Goal: Complete application form: Complete application form

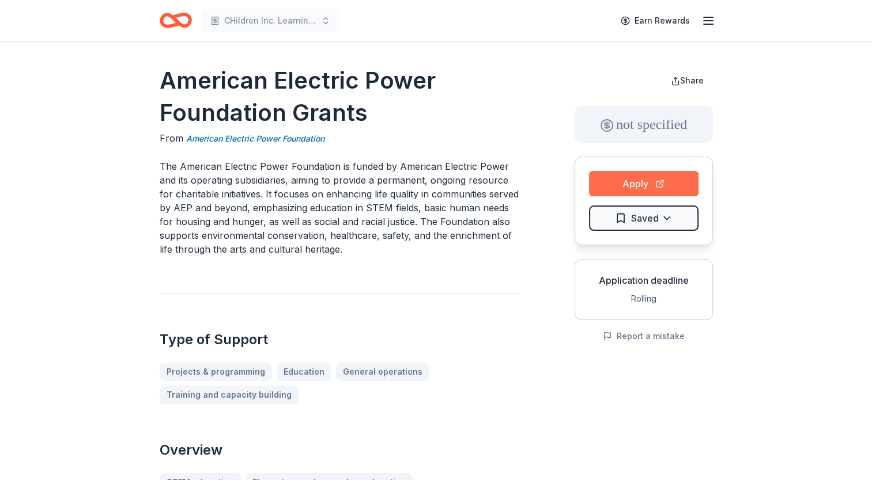
click at [633, 179] on button "Apply" at bounding box center [643, 183] width 109 height 25
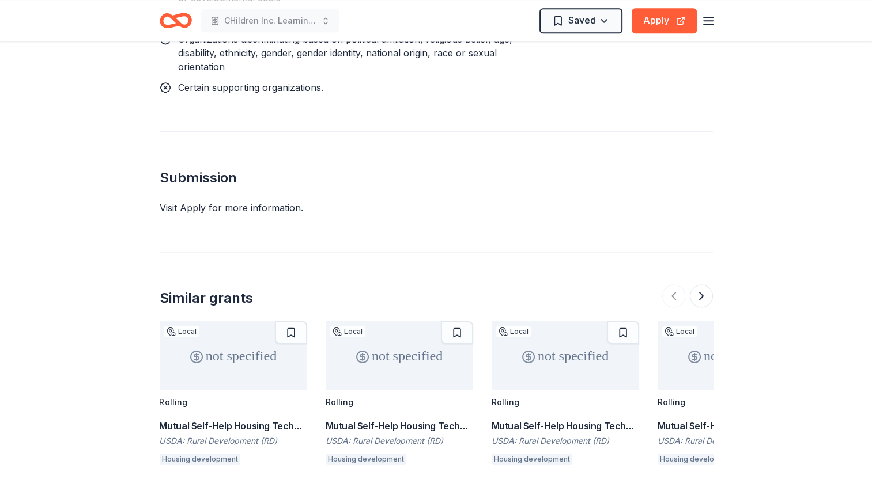
scroll to position [1628, 0]
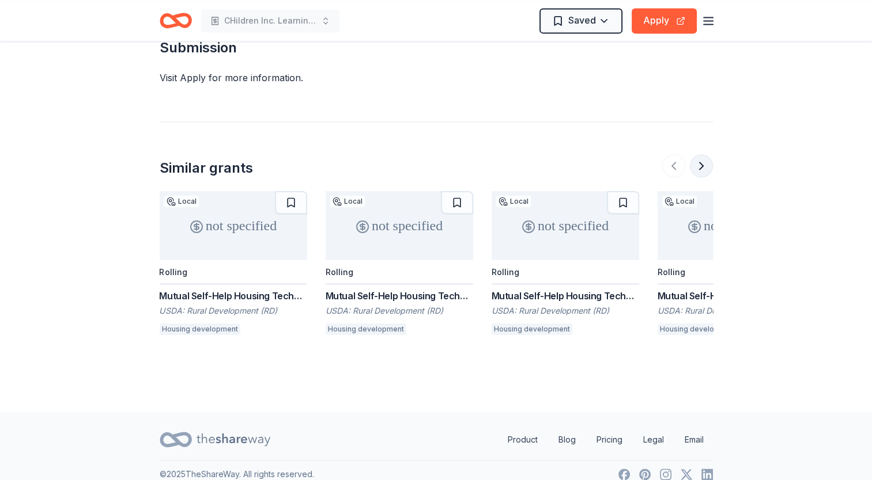
click at [710, 154] on button at bounding box center [701, 165] width 23 height 23
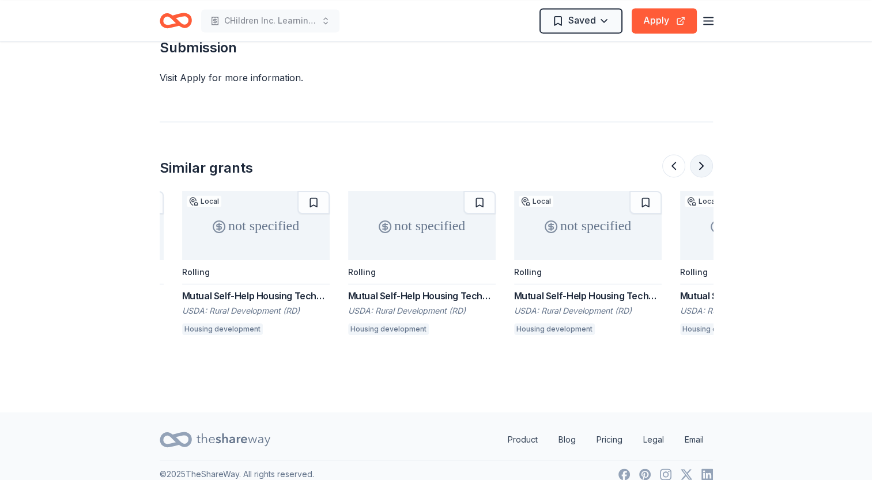
scroll to position [0, 498]
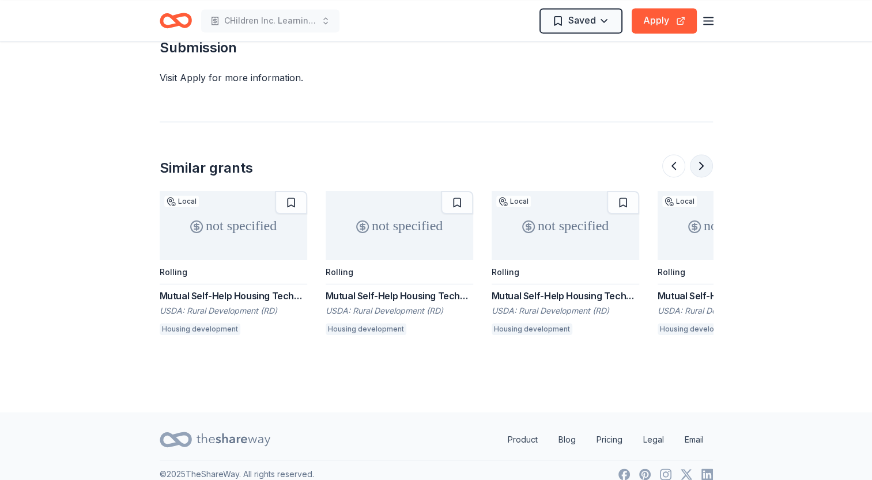
click at [696, 154] on button at bounding box center [701, 165] width 23 height 23
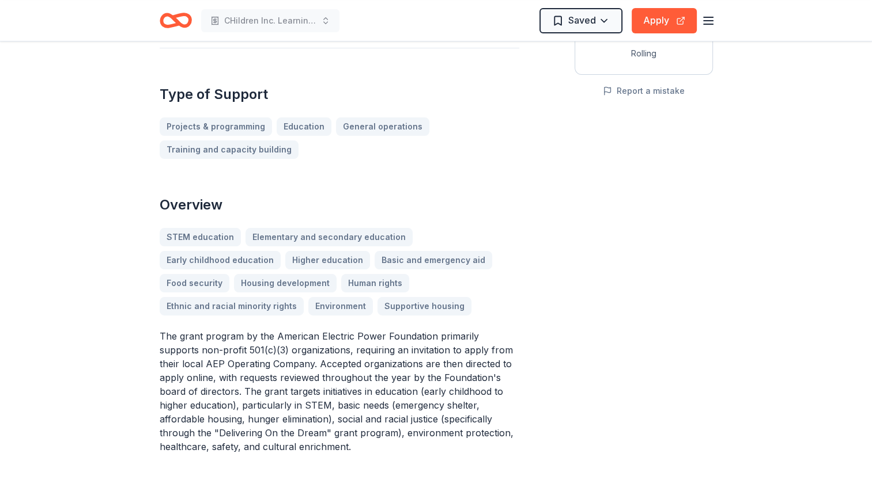
scroll to position [0, 0]
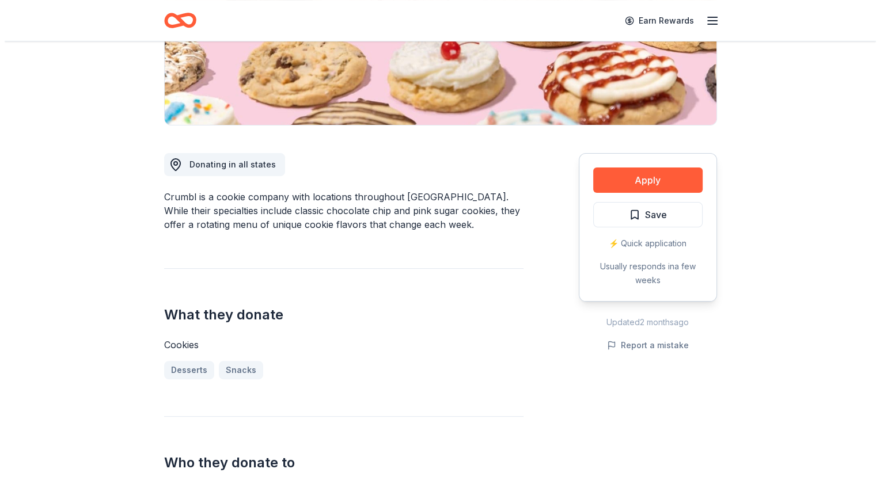
scroll to position [230, 0]
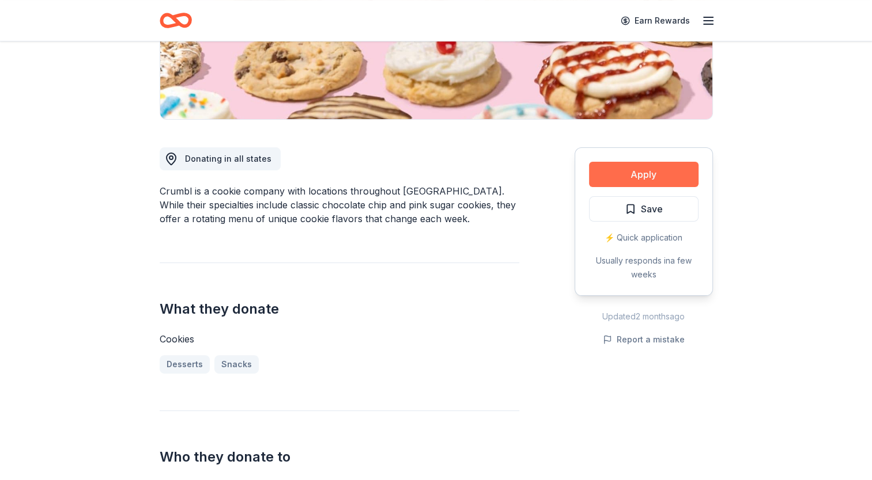
click at [665, 179] on button "Apply" at bounding box center [643, 174] width 109 height 25
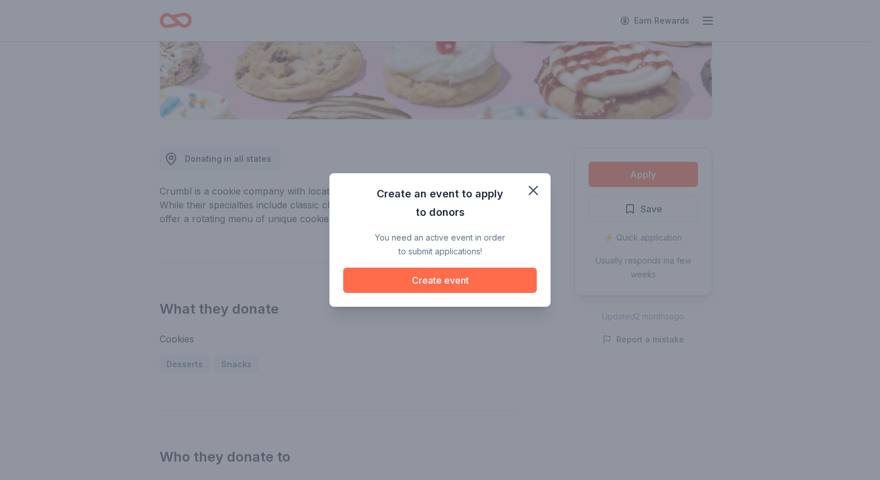
click at [472, 283] on button "Create event" at bounding box center [440, 280] width 194 height 25
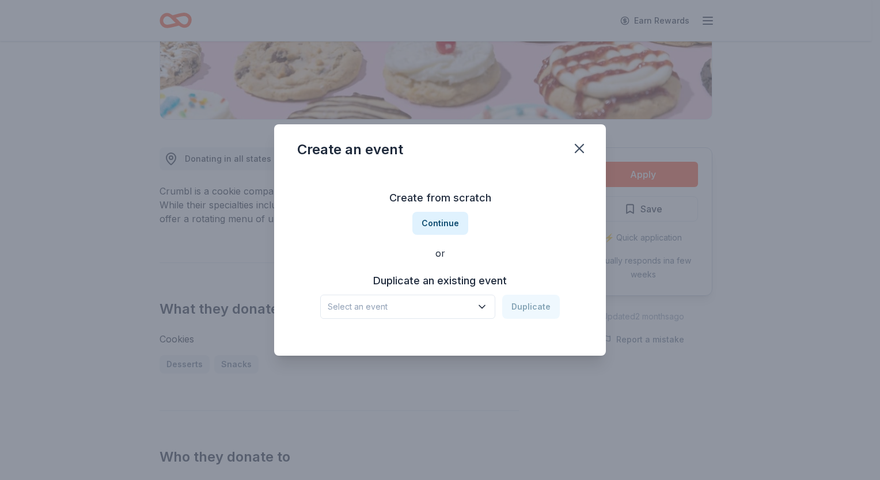
click at [484, 310] on icon "button" at bounding box center [482, 307] width 12 height 12
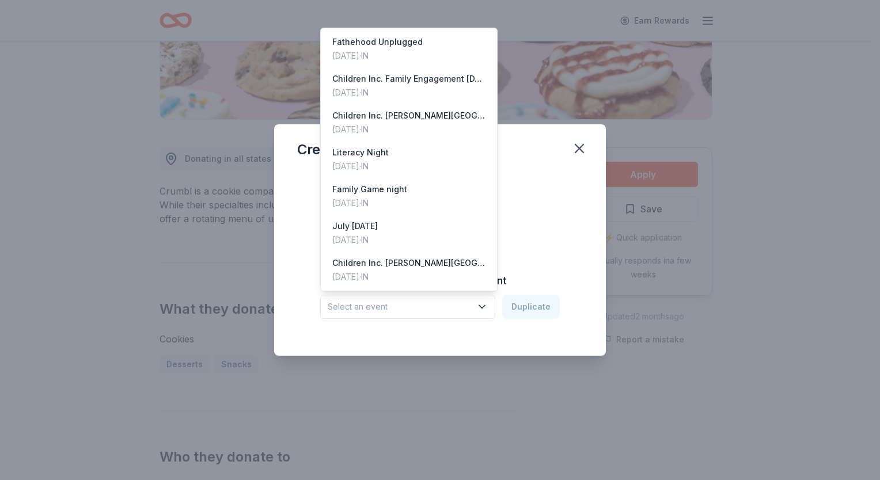
click at [572, 235] on div "Create from scratch Continue or Duplicate an existing event Select an event Dup…" at bounding box center [440, 254] width 286 height 167
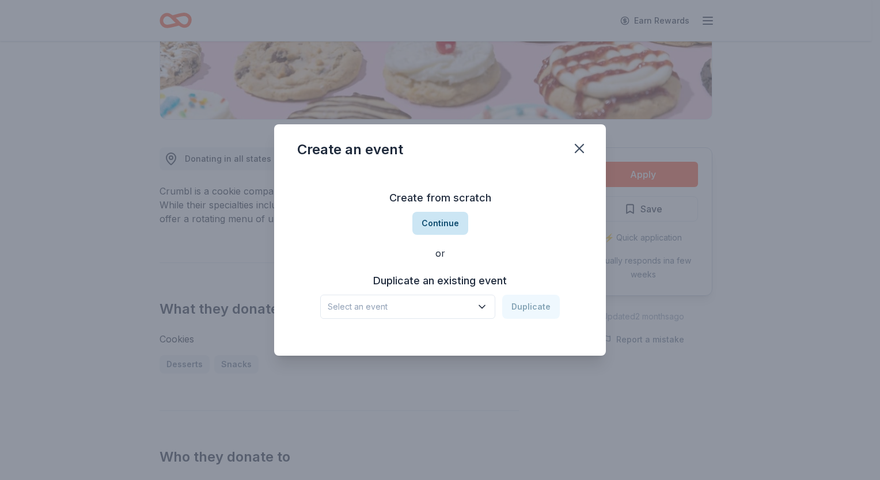
click at [437, 219] on button "Continue" at bounding box center [440, 223] width 56 height 23
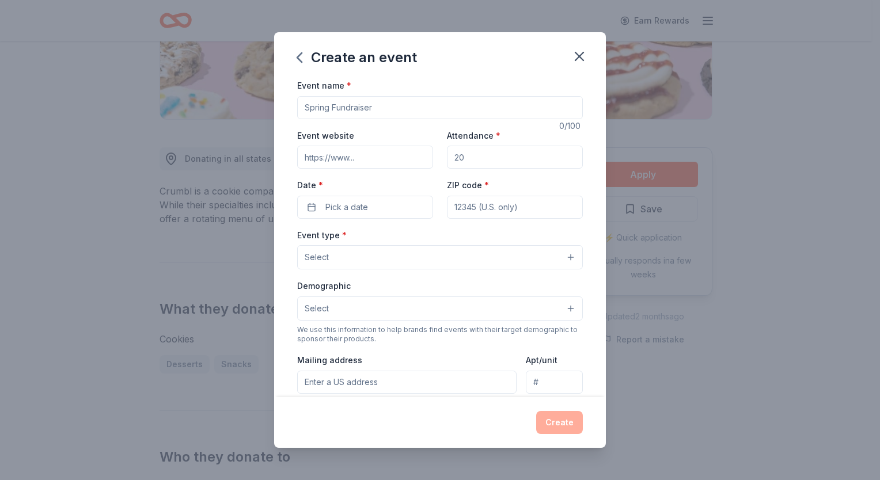
click at [384, 103] on input "Event name *" at bounding box center [440, 107] width 286 height 23
click at [397, 108] on input "Family Engagement" at bounding box center [440, 107] width 286 height 23
type input "Family Engagement Game night"
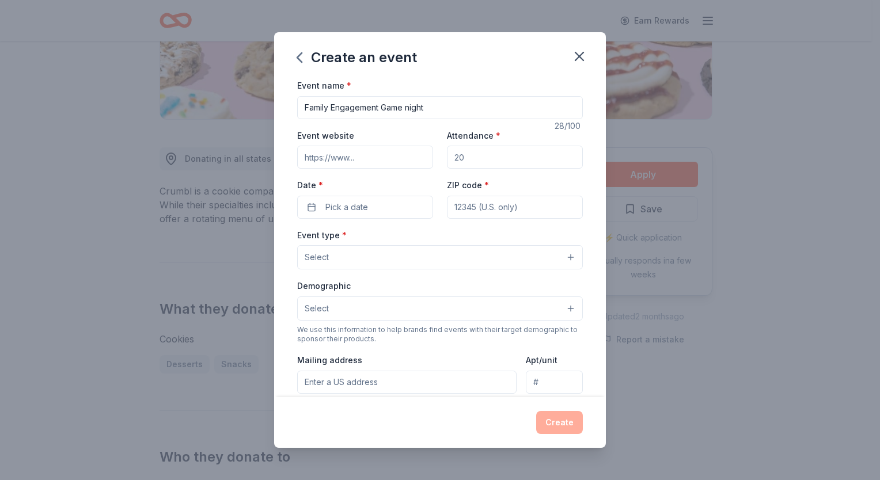
click at [398, 160] on input "Event website" at bounding box center [365, 157] width 136 height 23
click at [534, 159] on input "Attendance *" at bounding box center [515, 157] width 136 height 23
click at [495, 151] on input "150" at bounding box center [515, 157] width 136 height 23
type input "1"
type input "300"
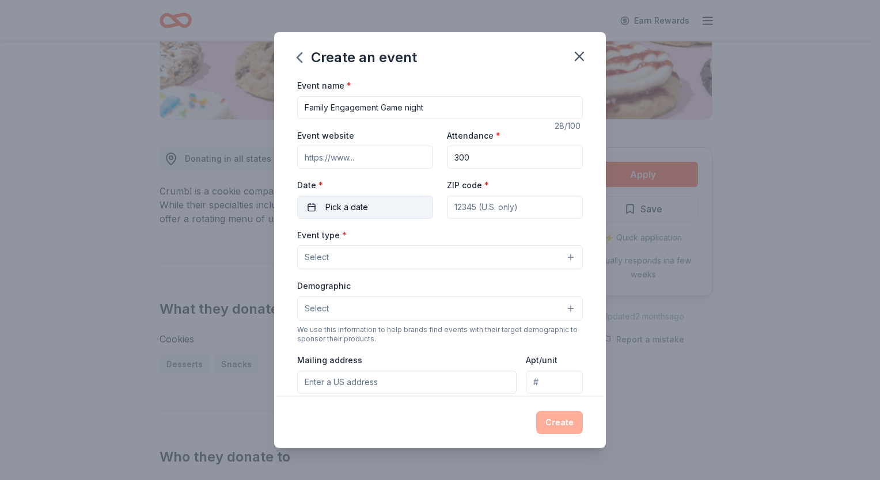
click at [408, 206] on button "Pick a date" at bounding box center [365, 207] width 136 height 23
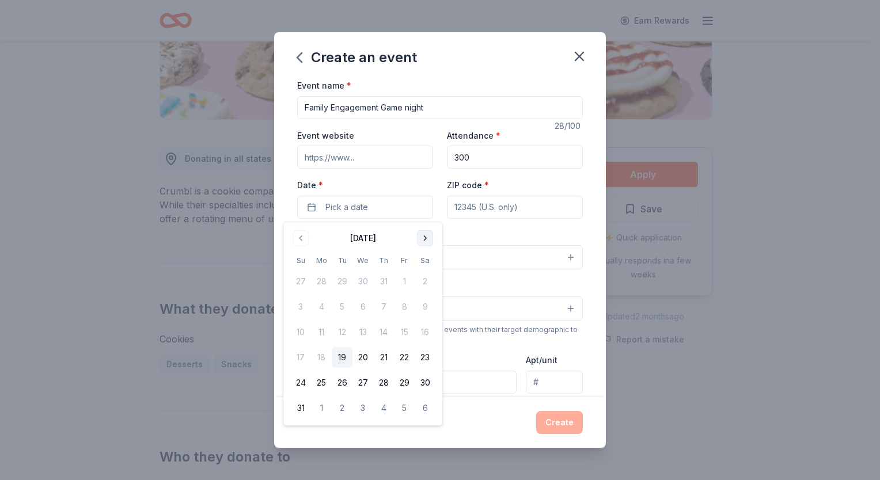
click at [422, 234] on button "Go to next month" at bounding box center [425, 238] width 16 height 16
click at [337, 303] on button "7" at bounding box center [342, 307] width 21 height 21
click at [524, 205] on input "ZIP code *" at bounding box center [515, 207] width 136 height 23
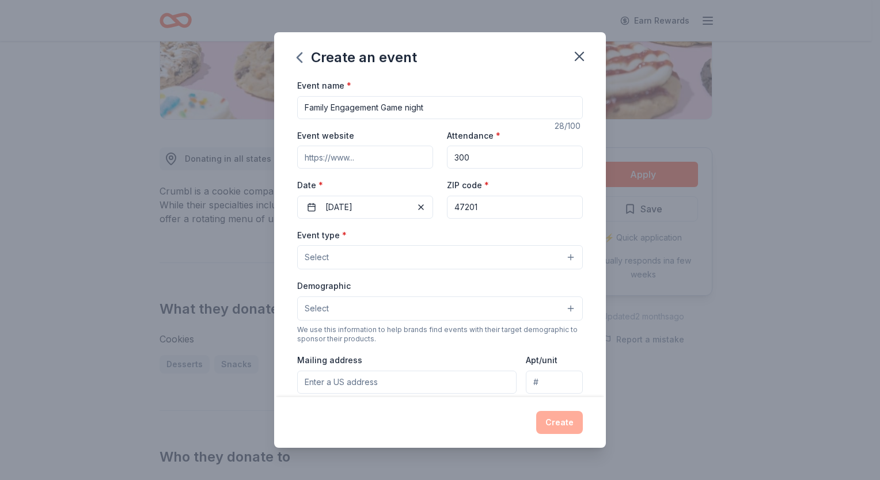
type input "47201"
click at [666, 398] on div "Create an event Event name * Family Engagement Game night 28 /100 Event website…" at bounding box center [440, 240] width 880 height 480
click at [382, 253] on button "Select" at bounding box center [440, 257] width 286 height 24
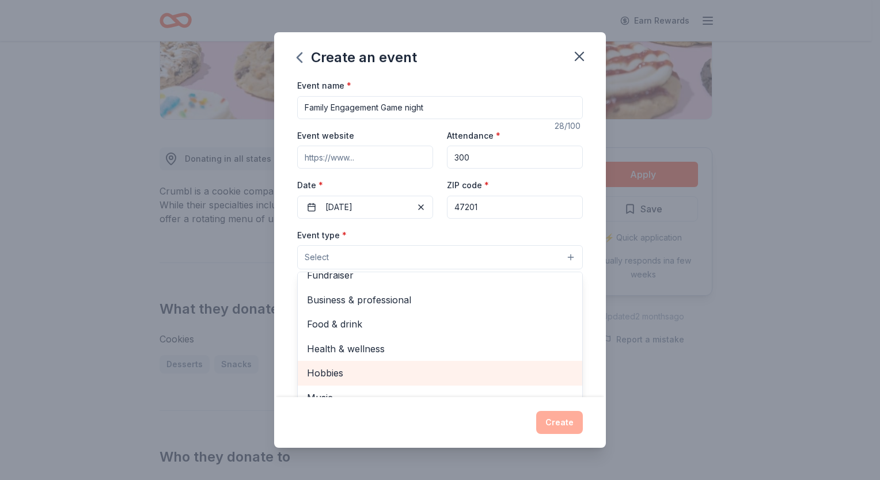
scroll to position [0, 0]
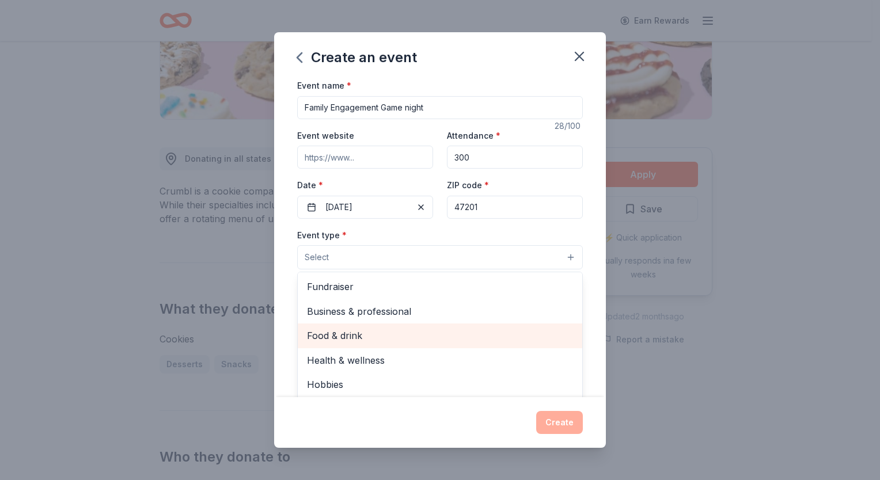
click at [389, 334] on span "Food & drink" at bounding box center [440, 335] width 266 height 15
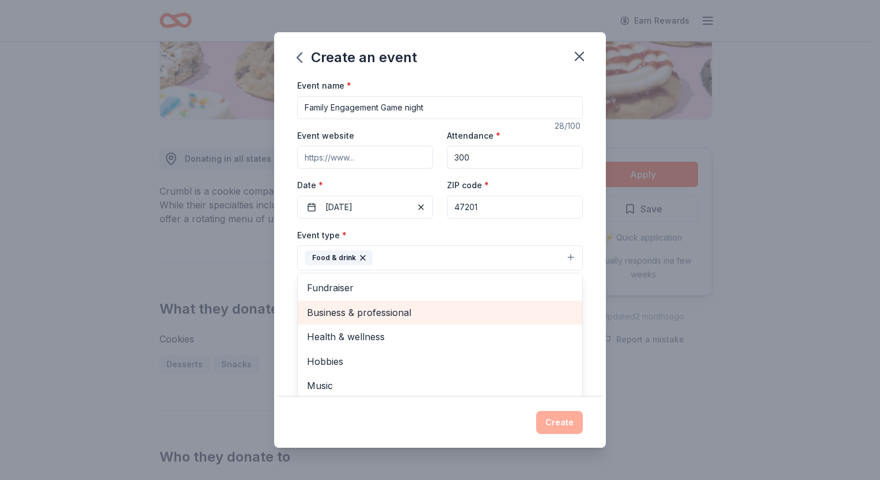
click at [451, 314] on span "Business & professional" at bounding box center [440, 312] width 266 height 15
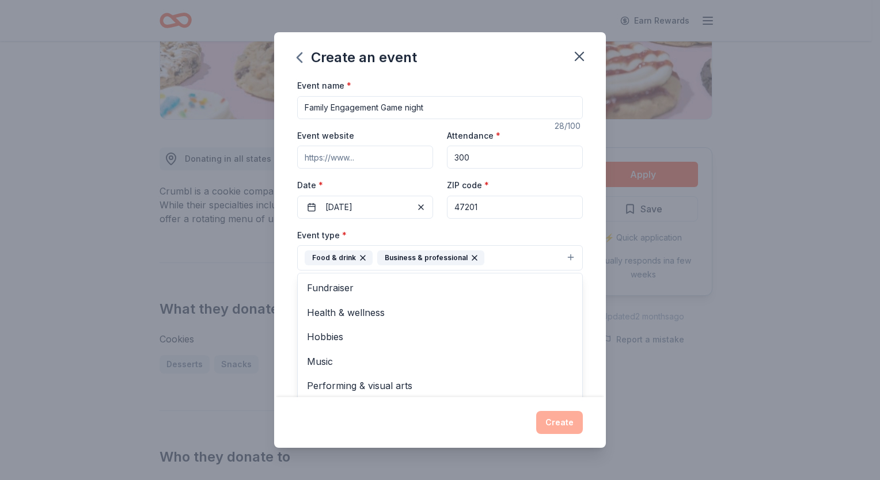
click at [581, 332] on div "Event name * Family Engagement Game night 28 /100 Event website Attendance * 30…" at bounding box center [440, 237] width 332 height 319
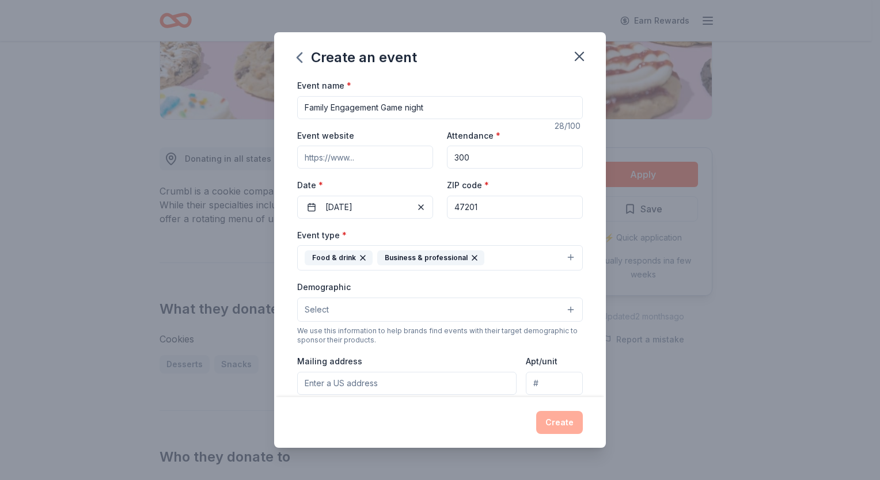
click at [558, 311] on button "Select" at bounding box center [440, 310] width 286 height 24
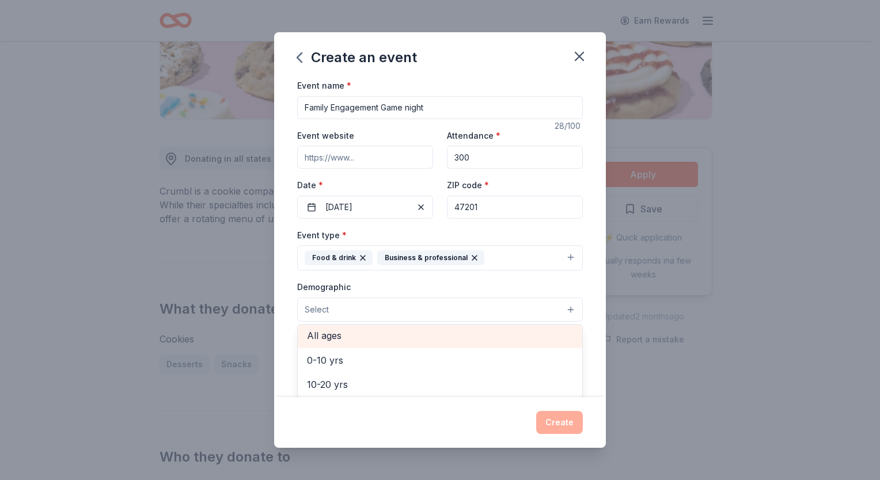
click at [415, 335] on span "All ages" at bounding box center [440, 335] width 266 height 15
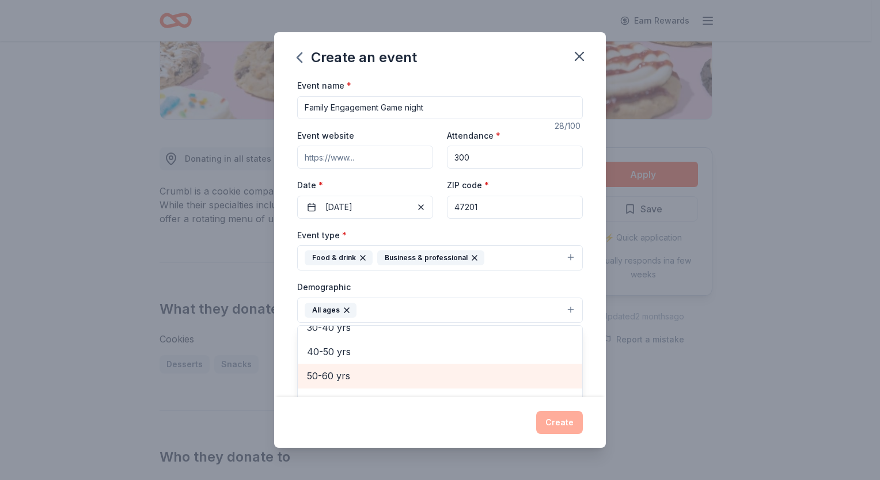
scroll to position [160, 0]
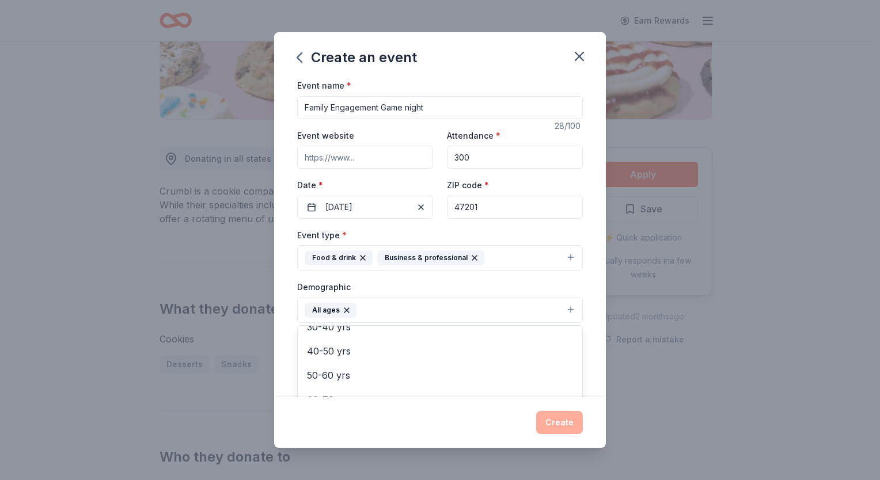
click at [586, 386] on div "Event name * Family Engagement Game night 28 /100 Event website Attendance * 30…" at bounding box center [440, 237] width 332 height 319
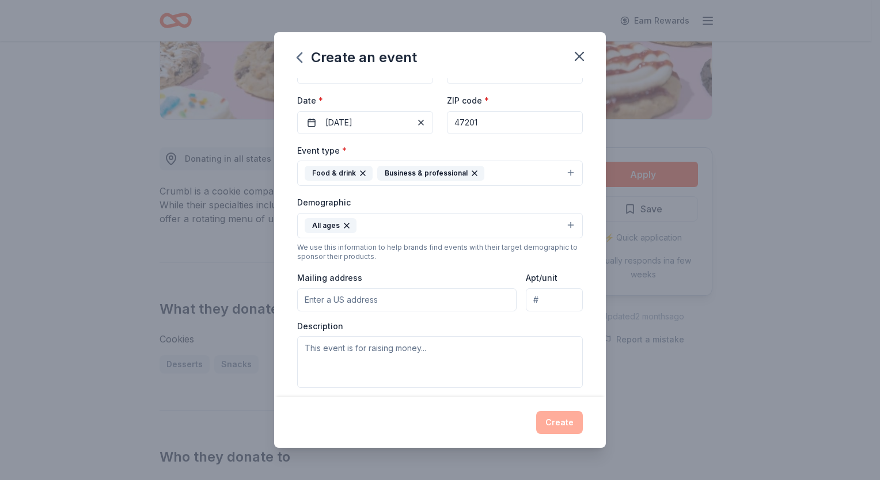
scroll to position [153, 0]
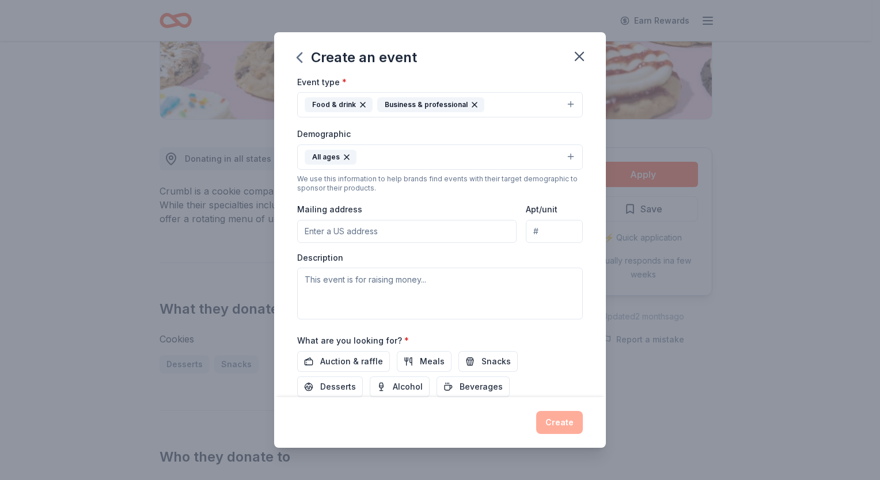
click at [437, 230] on input "Mailing address" at bounding box center [406, 231] width 219 height 23
type input "715 McClure Road"
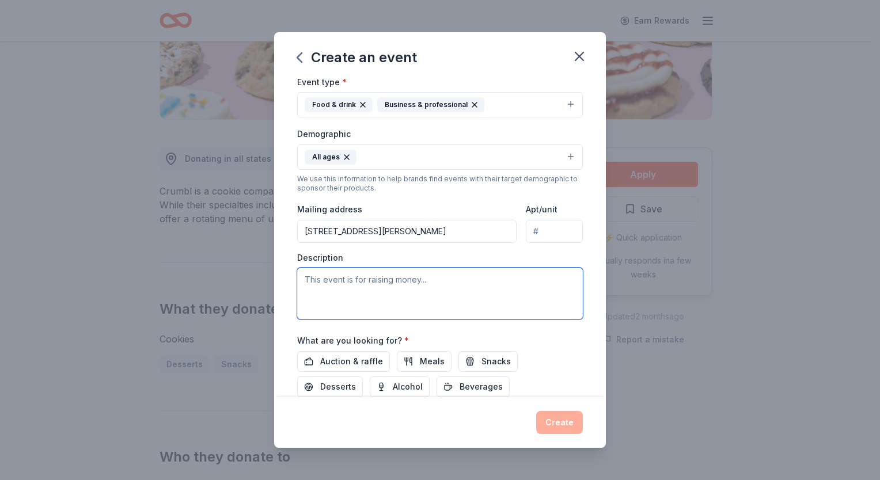
click at [450, 292] on textarea at bounding box center [440, 294] width 286 height 52
click at [323, 281] on textarea at bounding box center [440, 294] width 286 height 52
paste textarea "At Children Inc Learning Center, we understand the powerful impact that family …"
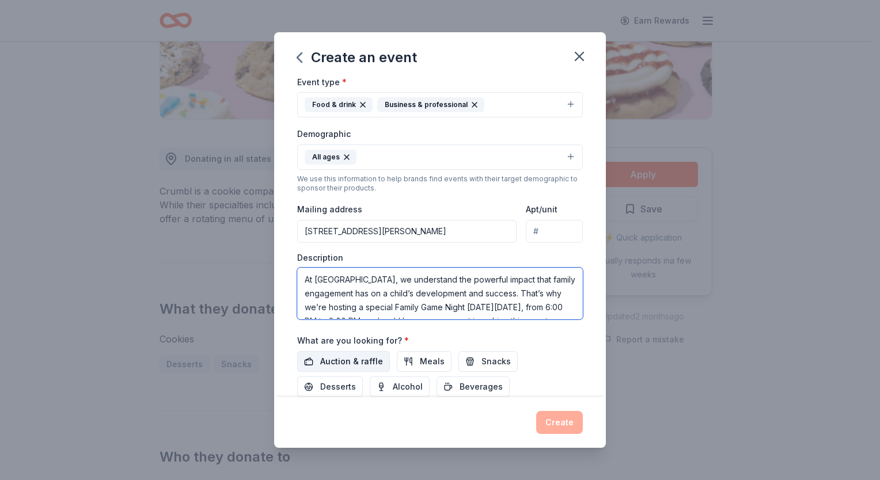
scroll to position [131, 0]
type textarea "At Children Inc Learning Center, we understand the powerful impact that family …"
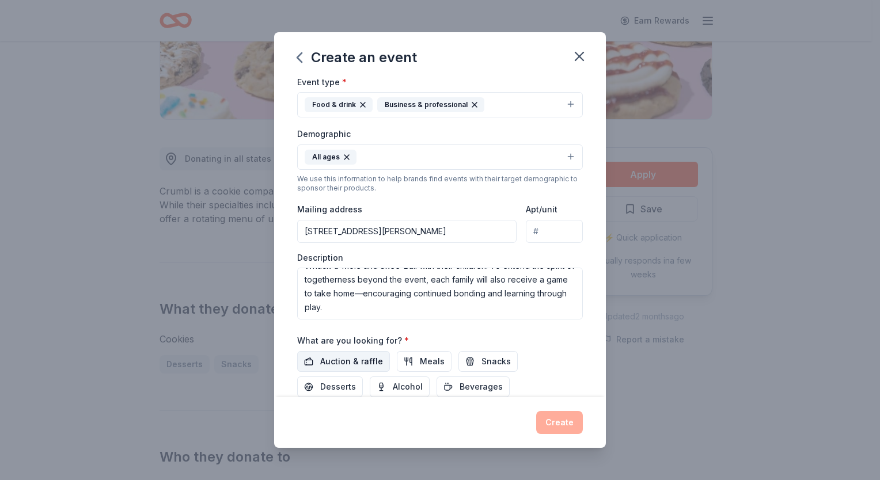
click at [346, 354] on button "Auction & raffle" at bounding box center [343, 361] width 93 height 21
click at [415, 354] on button "Meals" at bounding box center [424, 361] width 55 height 21
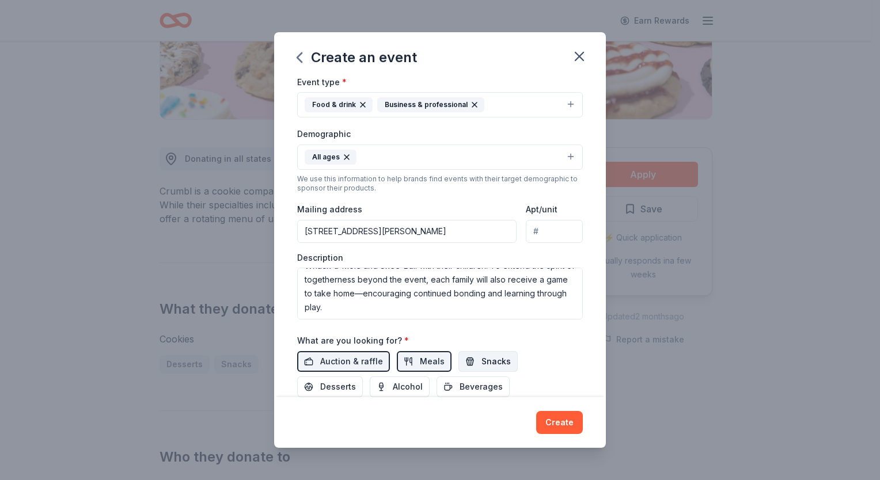
click at [487, 356] on span "Snacks" at bounding box center [496, 362] width 29 height 14
click at [326, 389] on span "Desserts" at bounding box center [338, 387] width 36 height 14
click at [463, 387] on span "Beverages" at bounding box center [481, 387] width 43 height 14
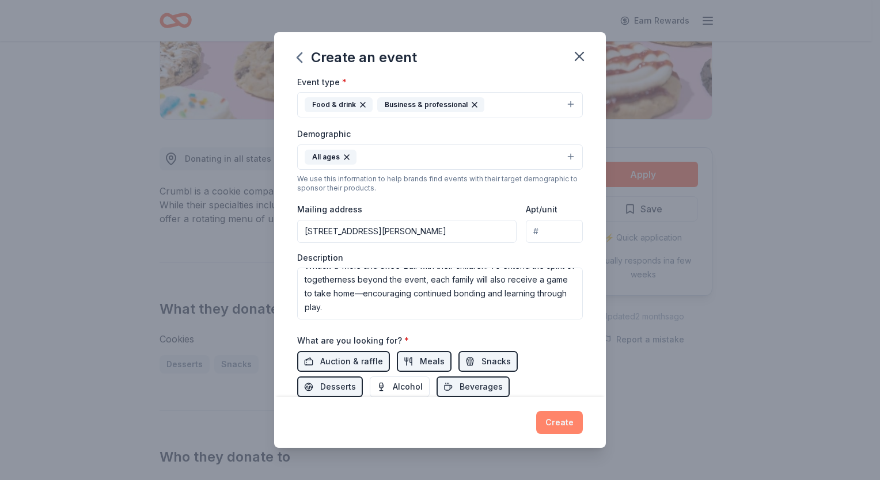
click at [560, 419] on button "Create" at bounding box center [559, 422] width 47 height 23
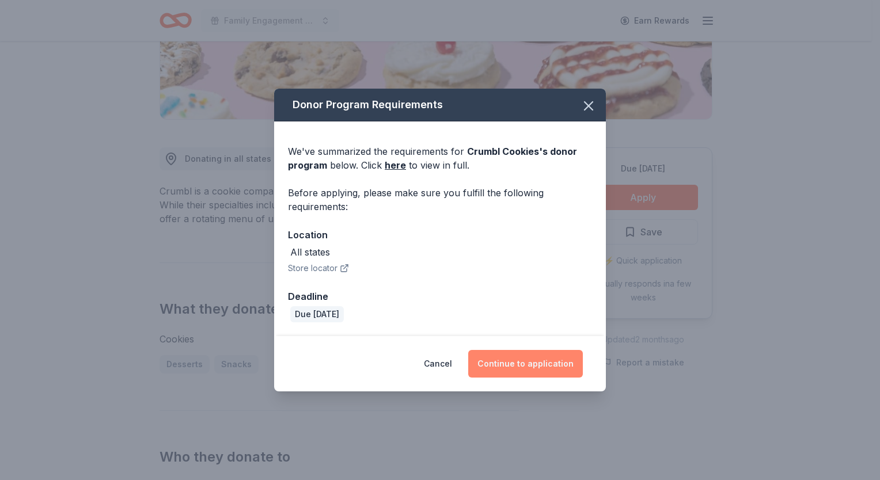
click at [535, 356] on button "Continue to application" at bounding box center [525, 364] width 115 height 28
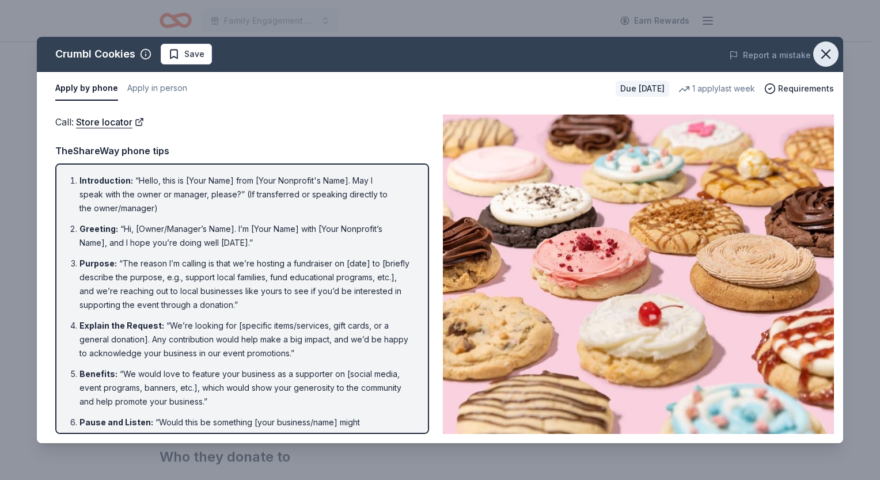
click at [826, 56] on icon "button" at bounding box center [826, 54] width 16 height 16
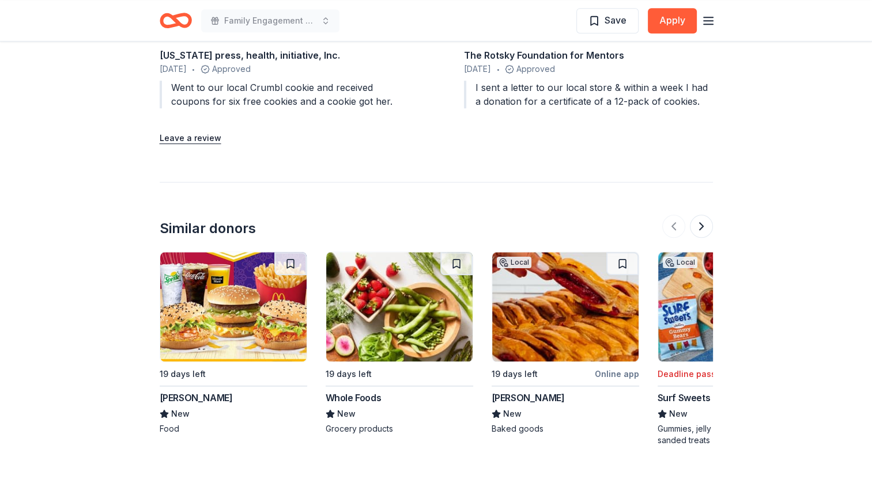
scroll to position [1325, 0]
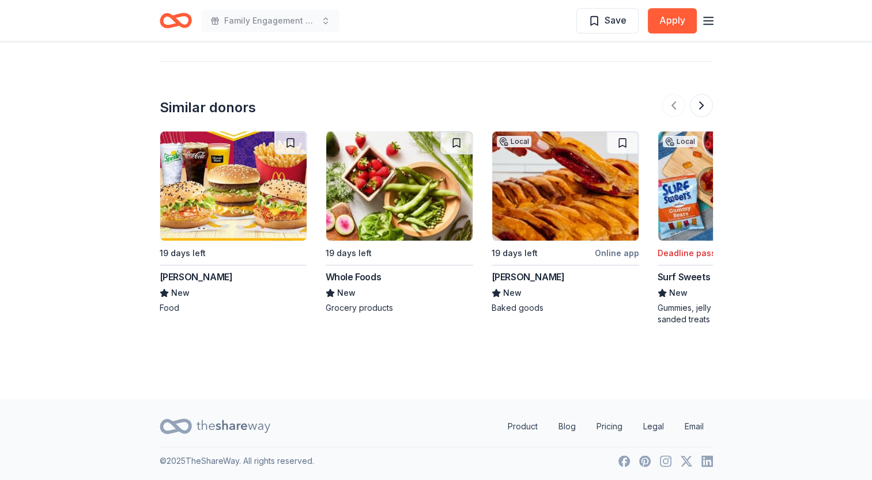
click at [232, 203] on img at bounding box center [233, 185] width 146 height 109
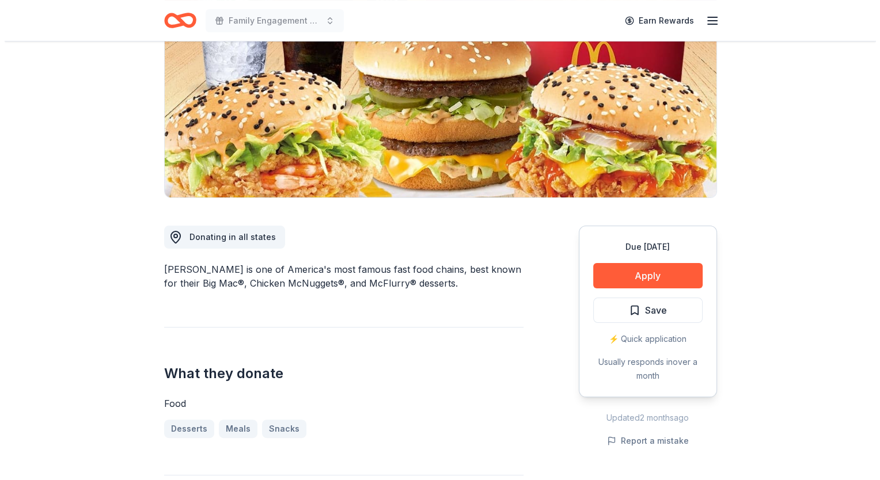
scroll to position [192, 0]
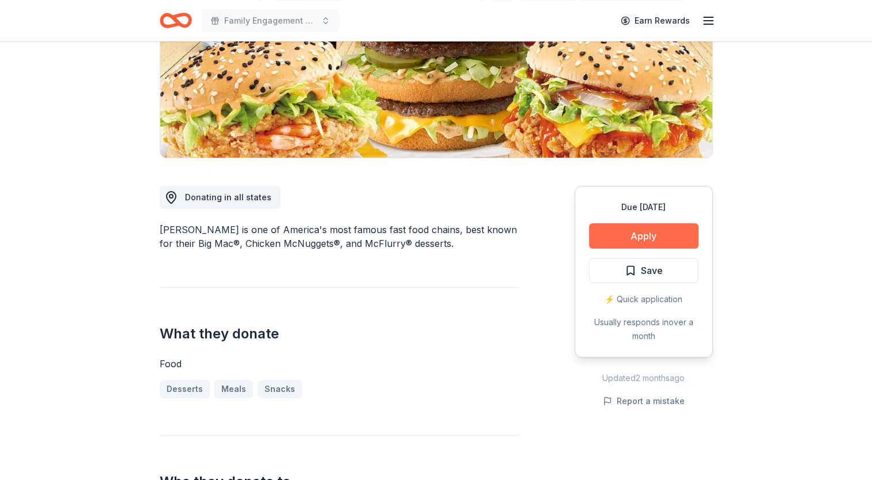
click at [642, 225] on button "Apply" at bounding box center [643, 236] width 109 height 25
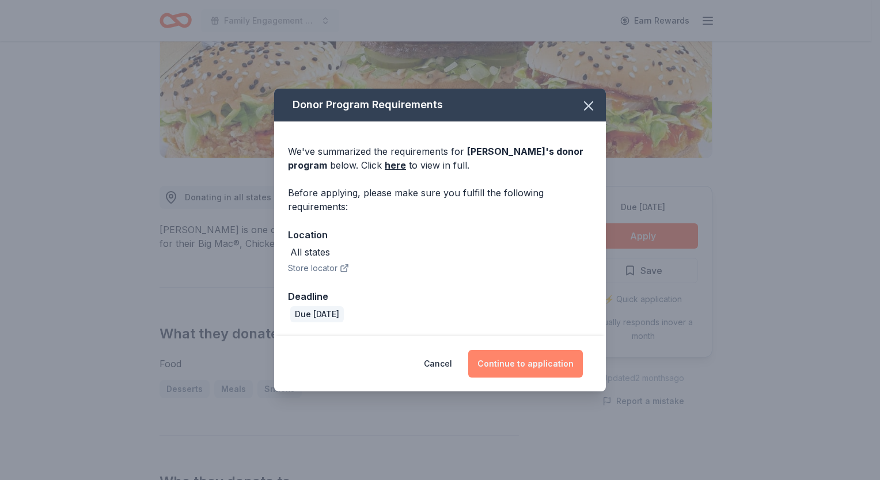
click at [533, 368] on button "Continue to application" at bounding box center [525, 364] width 115 height 28
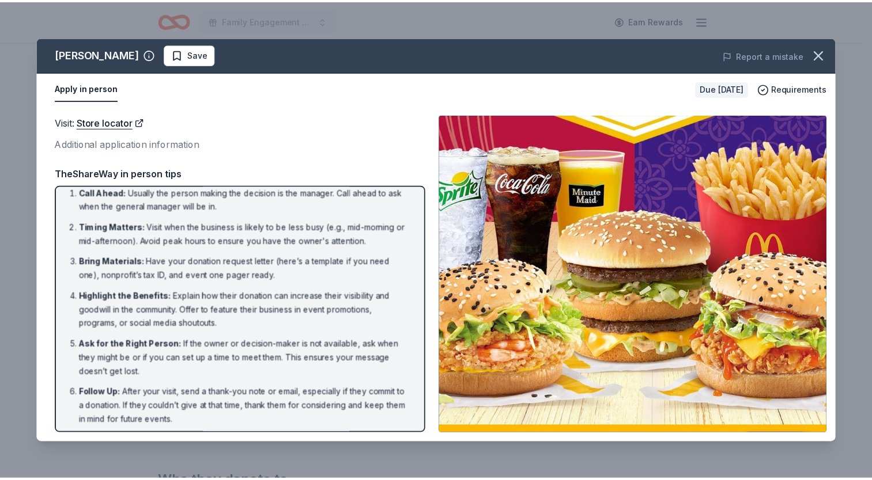
scroll to position [13, 0]
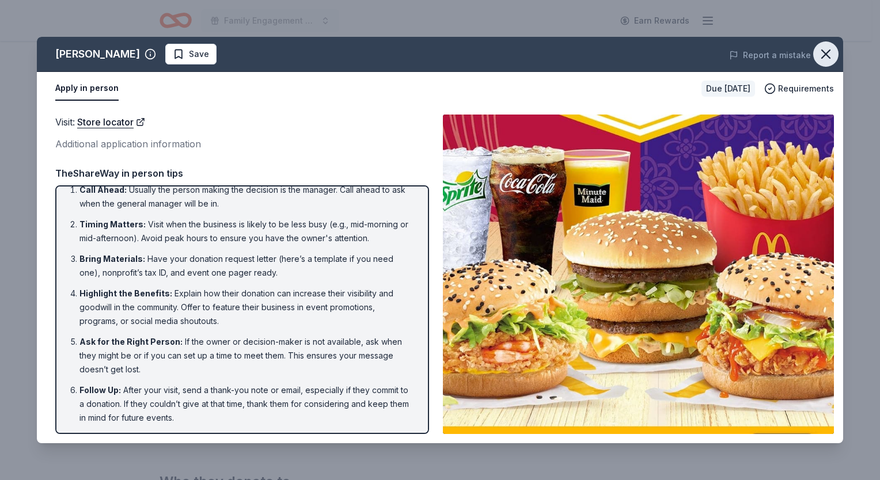
click at [826, 54] on icon "button" at bounding box center [826, 54] width 16 height 16
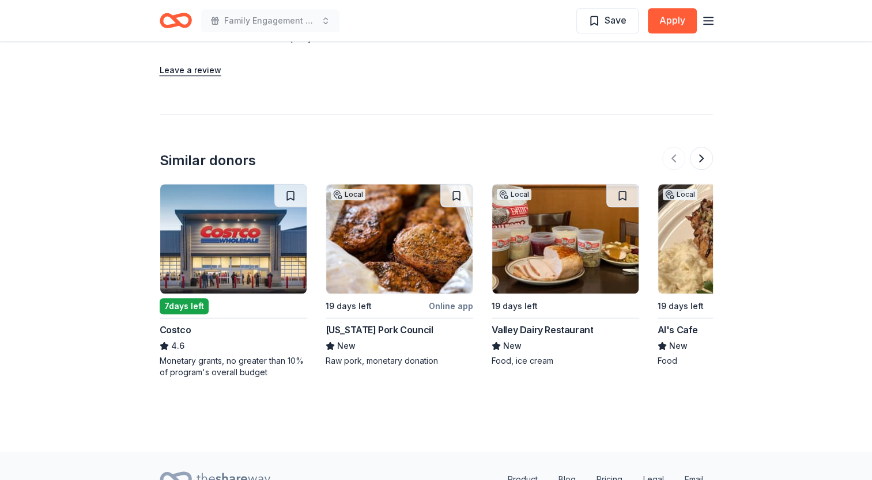
scroll to position [1037, 0]
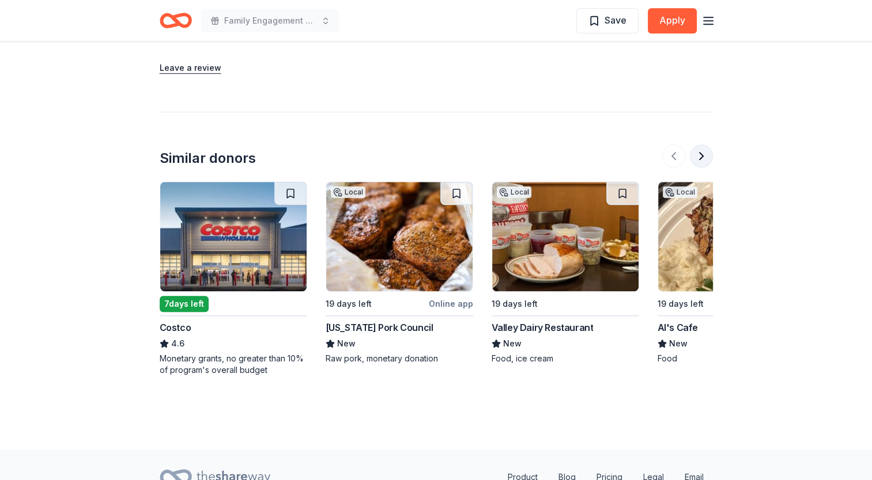
click at [699, 160] on button at bounding box center [701, 156] width 23 height 23
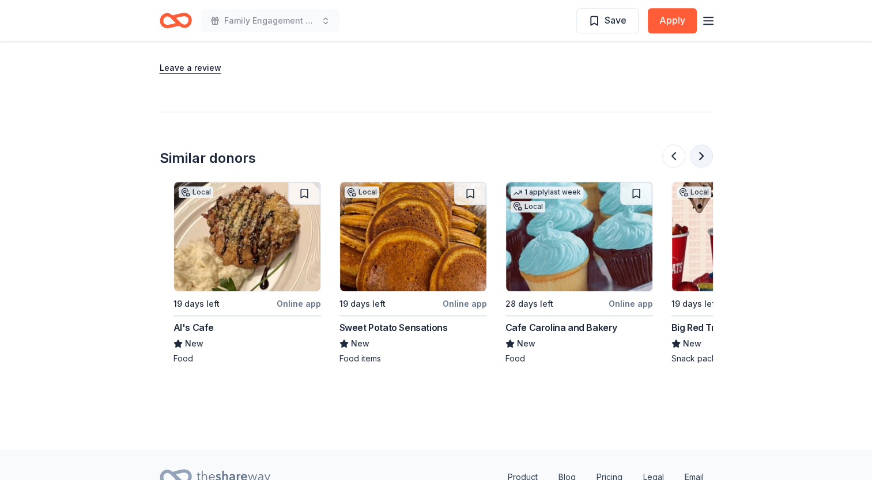
scroll to position [0, 498]
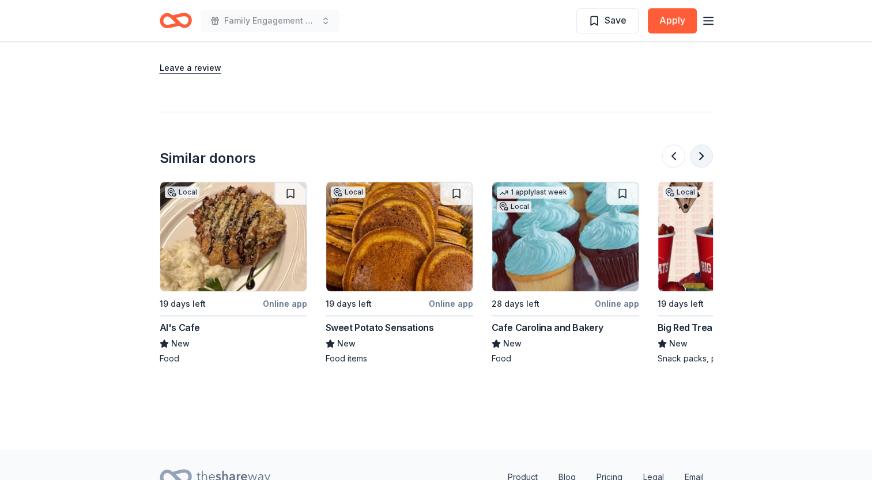
click at [699, 160] on button at bounding box center [701, 156] width 23 height 23
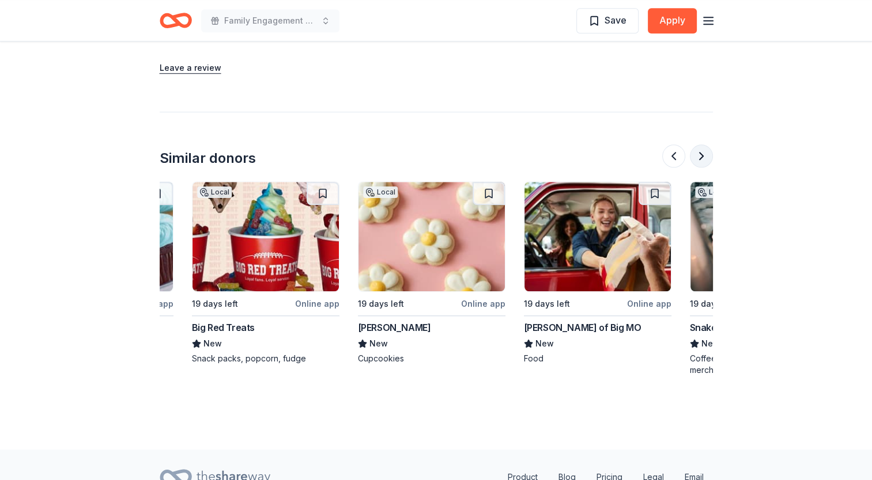
scroll to position [0, 995]
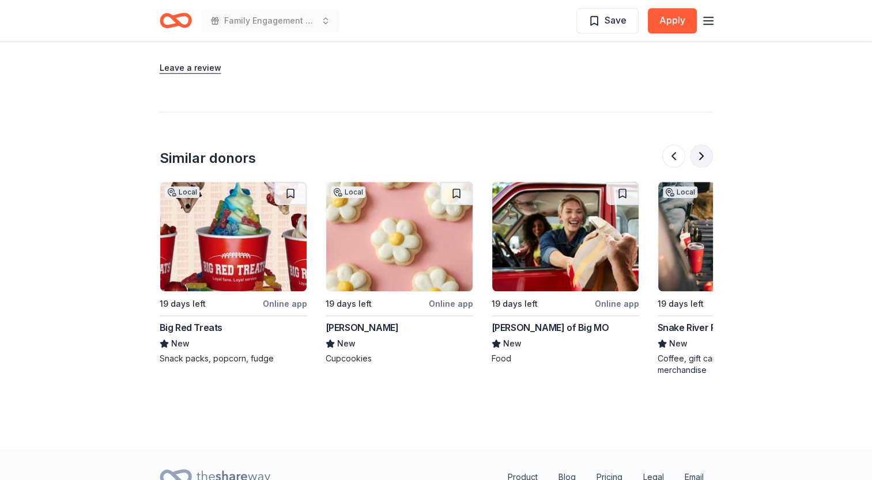
click at [697, 160] on button at bounding box center [701, 156] width 23 height 23
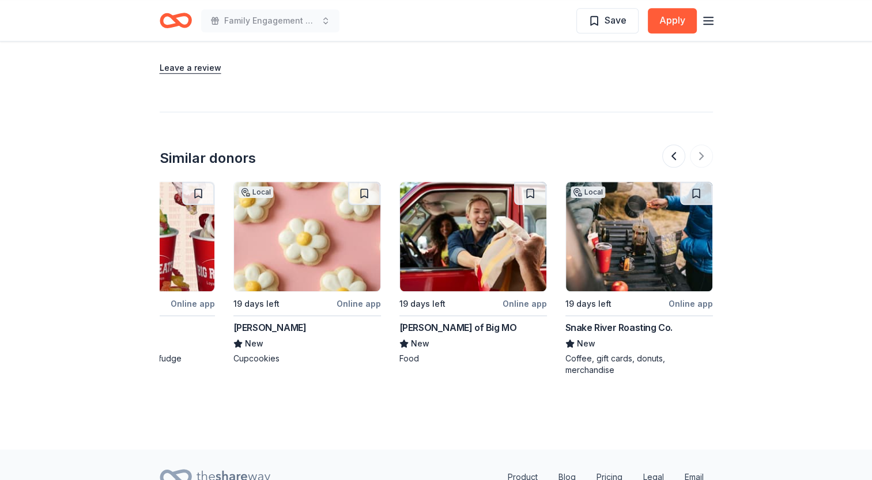
click at [697, 160] on div at bounding box center [687, 156] width 51 height 23
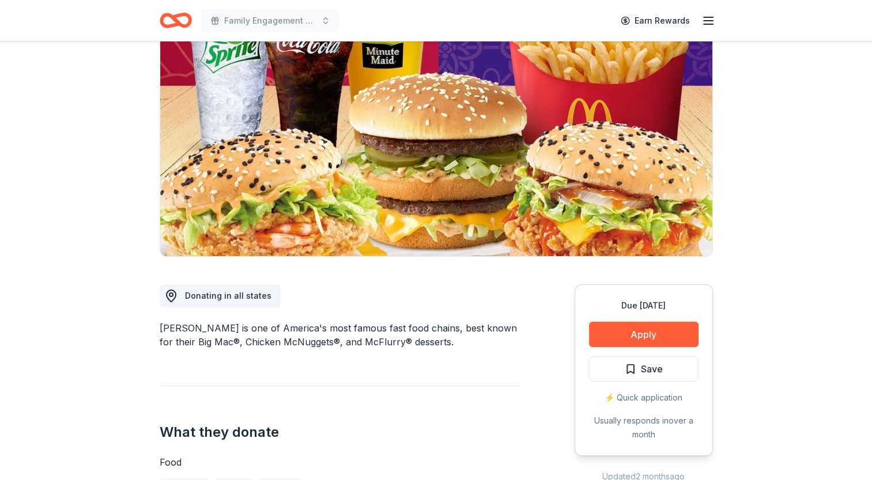
scroll to position [0, 0]
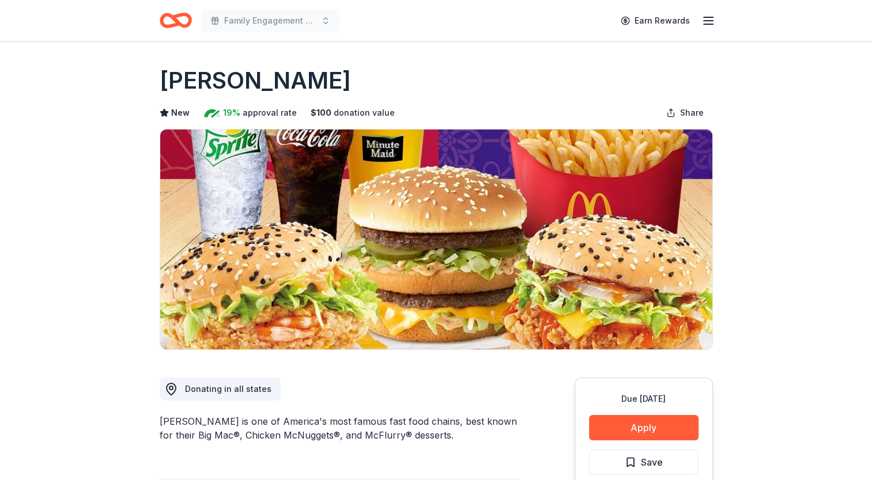
click at [173, 16] on icon "Home" at bounding box center [181, 20] width 18 height 12
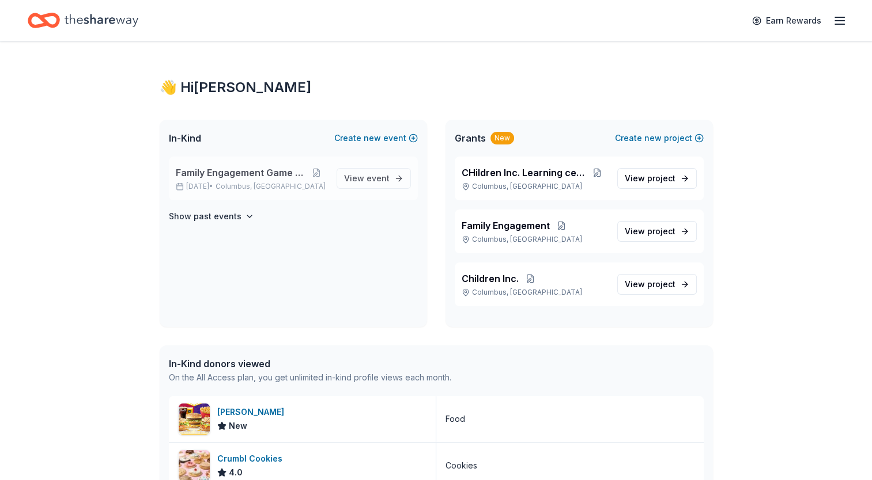
click at [249, 178] on span "Family Engagement Game night" at bounding box center [241, 173] width 130 height 14
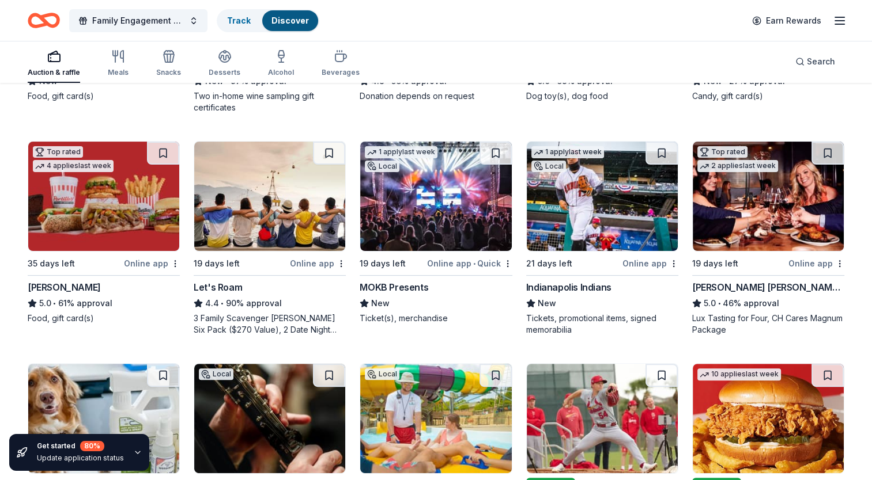
scroll to position [307, 0]
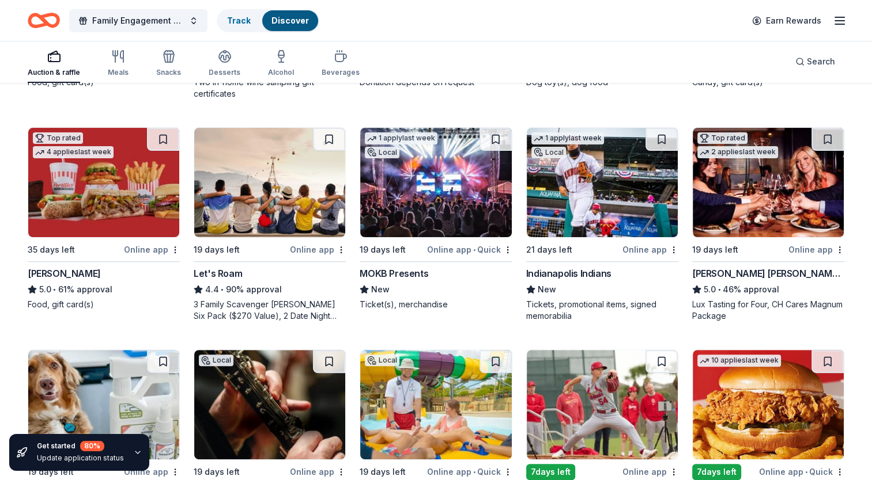
click at [571, 218] on img at bounding box center [602, 182] width 151 height 109
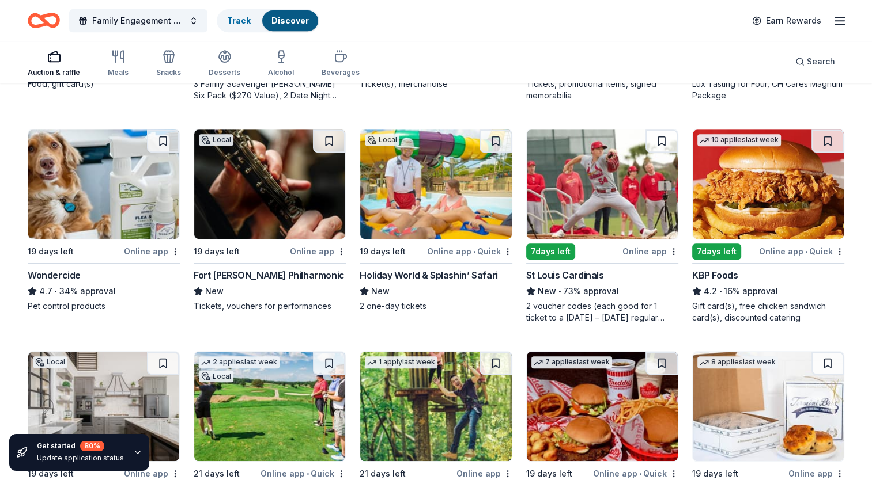
scroll to position [538, 0]
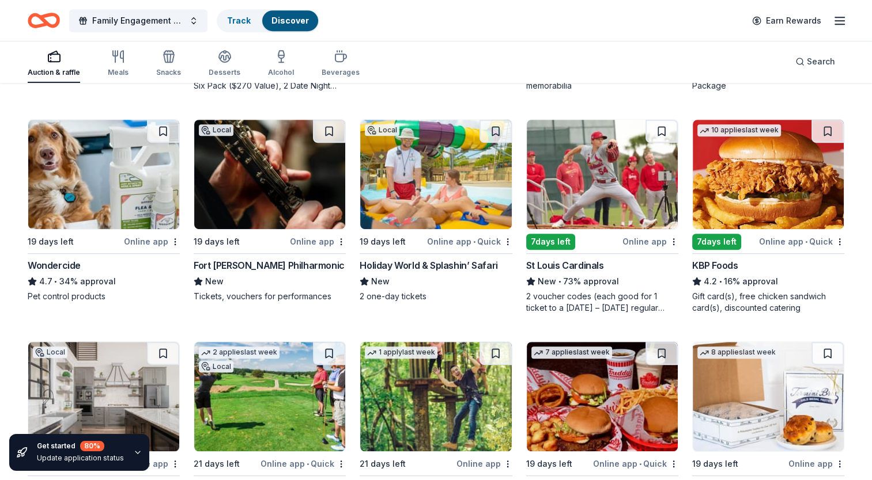
click at [456, 203] on img at bounding box center [435, 174] width 151 height 109
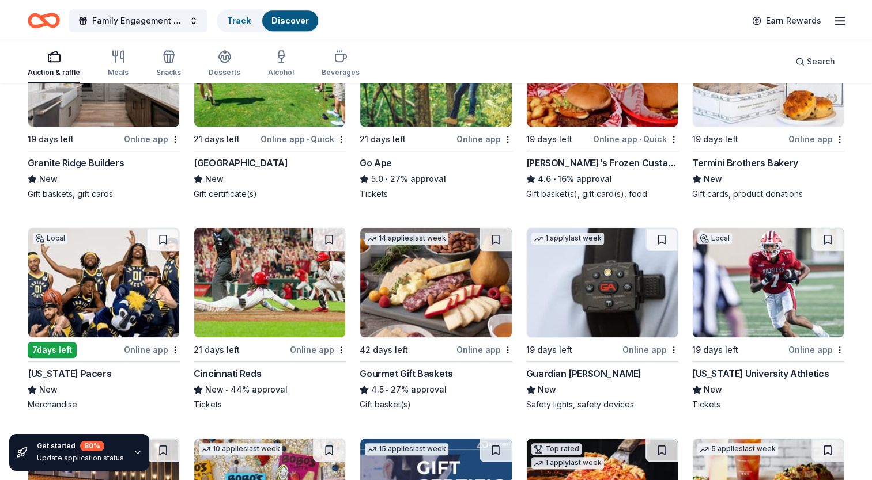
scroll to position [865, 0]
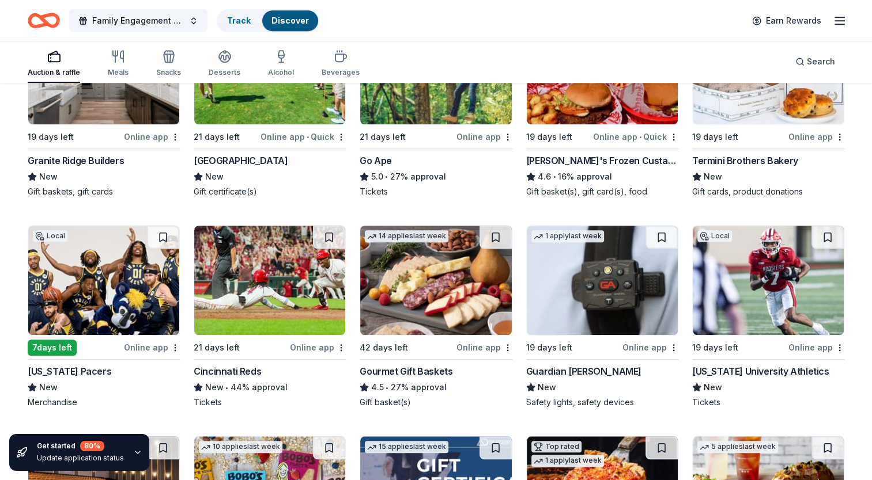
click at [601, 301] on img at bounding box center [602, 280] width 151 height 109
click at [101, 289] on img at bounding box center [103, 280] width 151 height 109
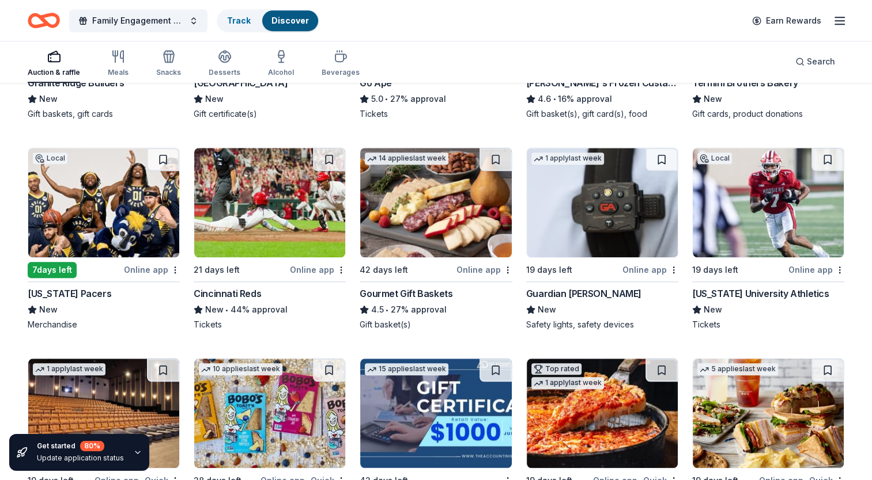
scroll to position [941, 0]
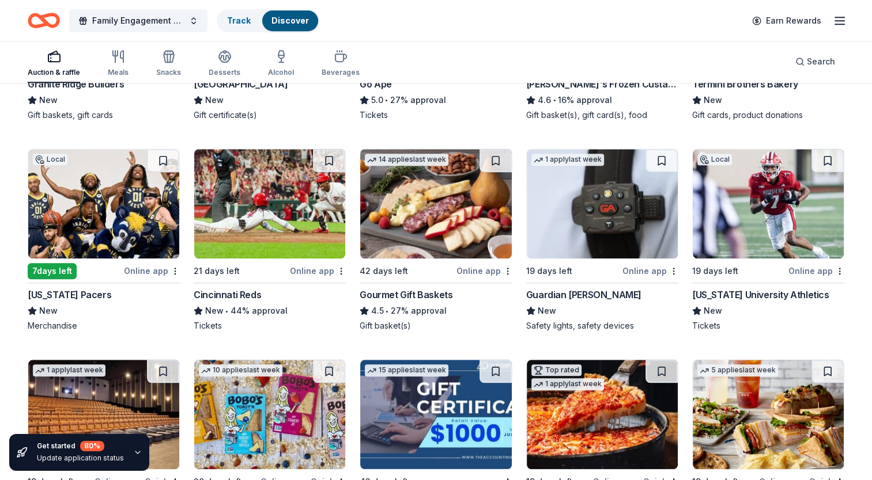
click at [818, 204] on img at bounding box center [767, 203] width 151 height 109
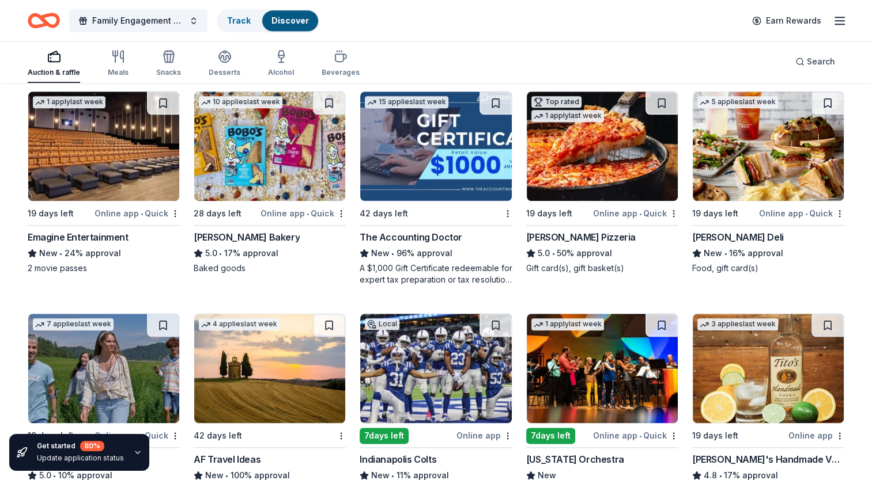
scroll to position [1210, 0]
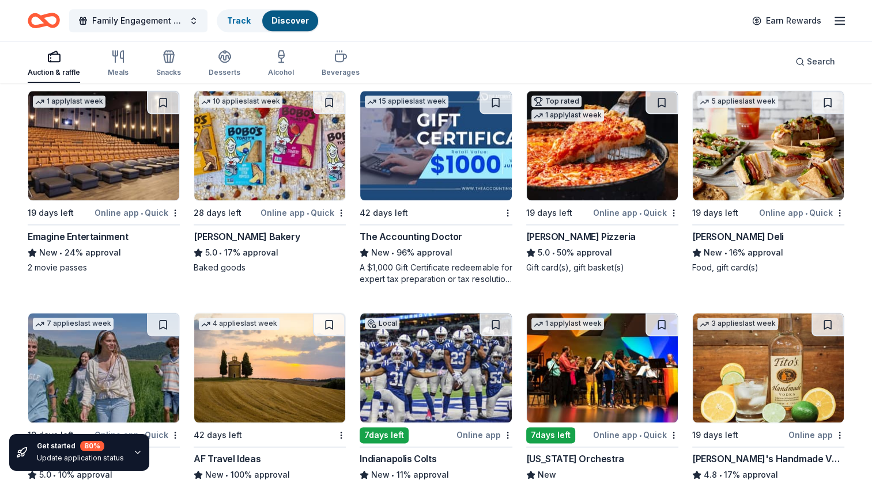
click at [262, 175] on img at bounding box center [269, 145] width 151 height 109
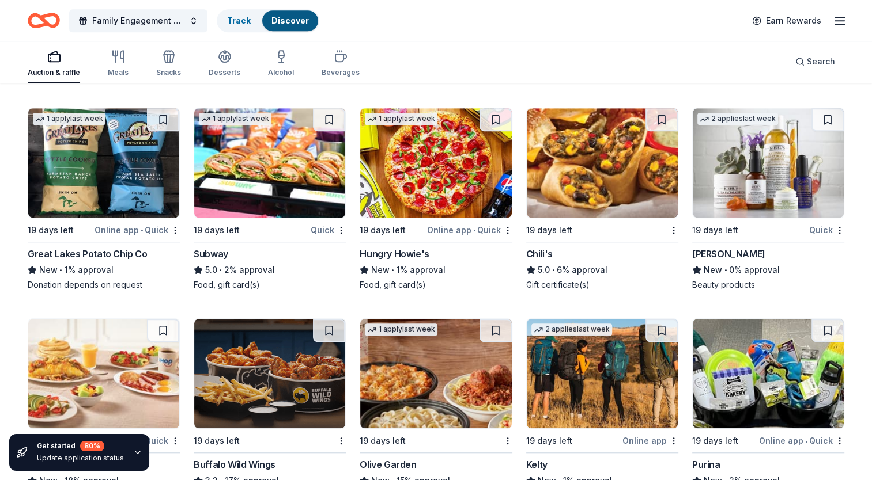
scroll to position [5143, 0]
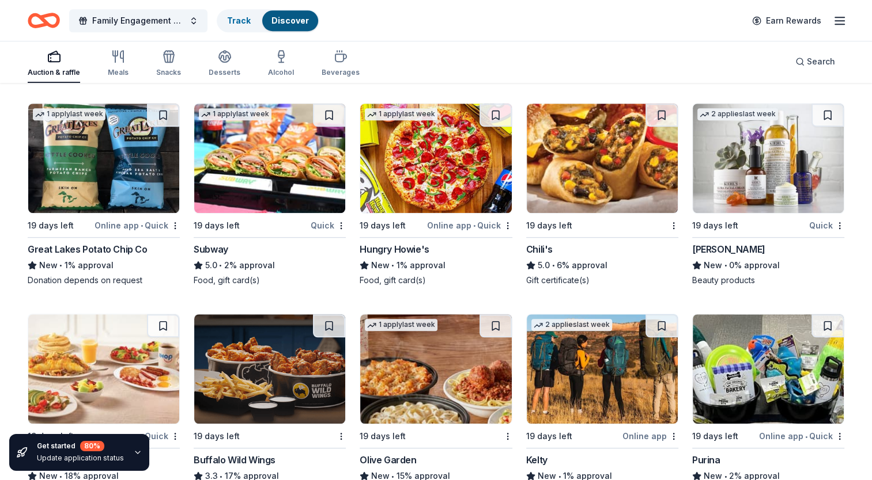
click at [607, 194] on img at bounding box center [602, 158] width 151 height 109
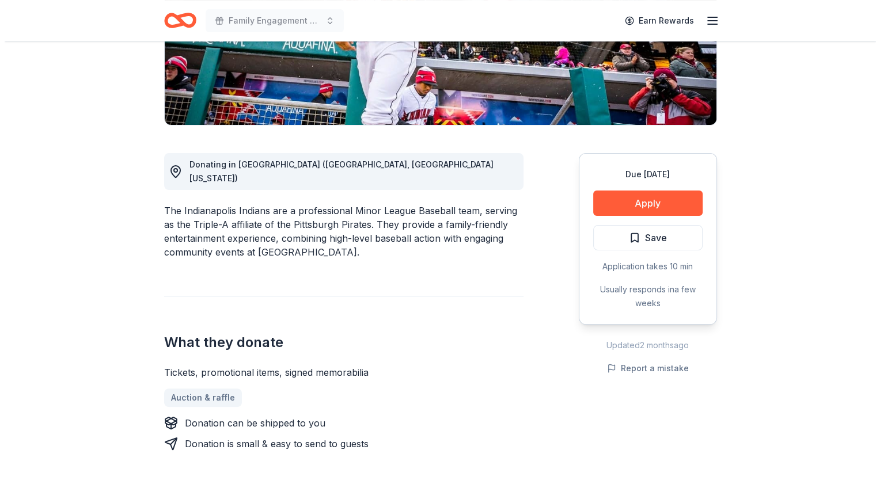
scroll to position [230, 0]
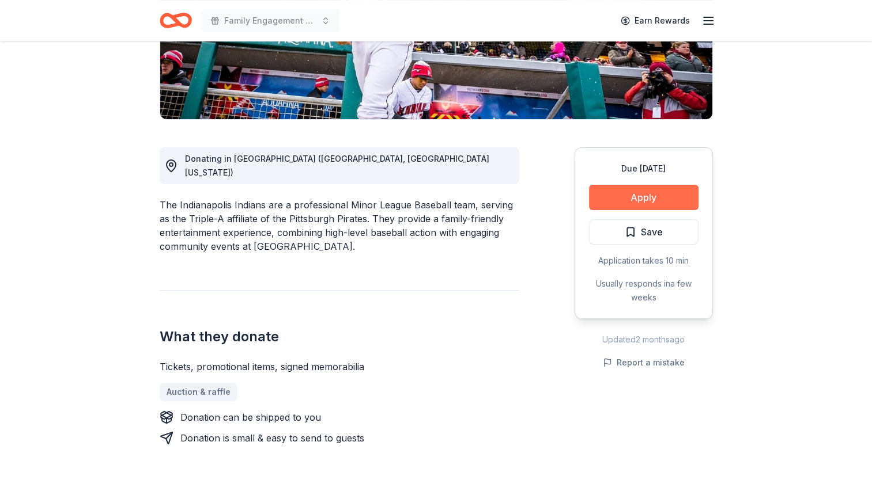
click at [645, 192] on button "Apply" at bounding box center [643, 197] width 109 height 25
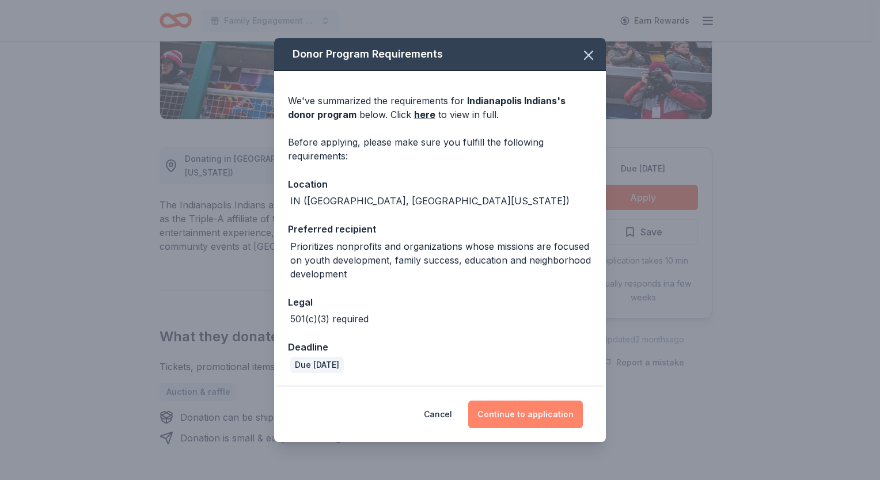
click at [541, 414] on button "Continue to application" at bounding box center [525, 415] width 115 height 28
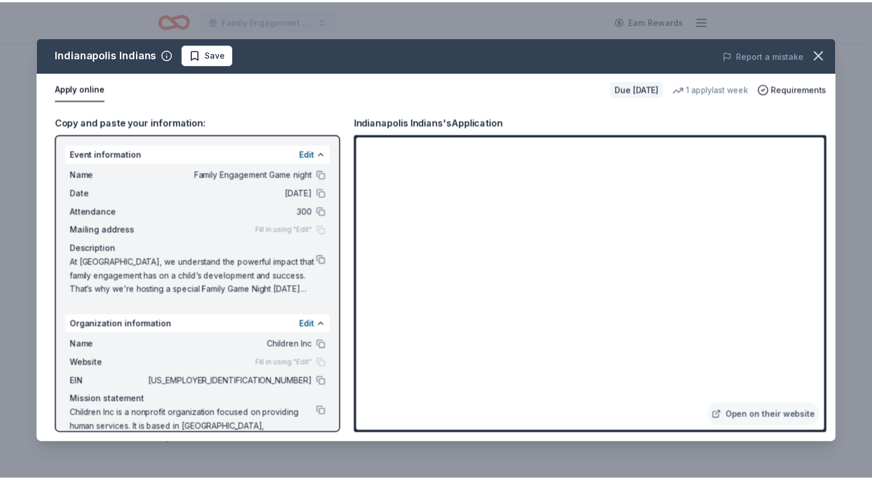
scroll to position [28, 0]
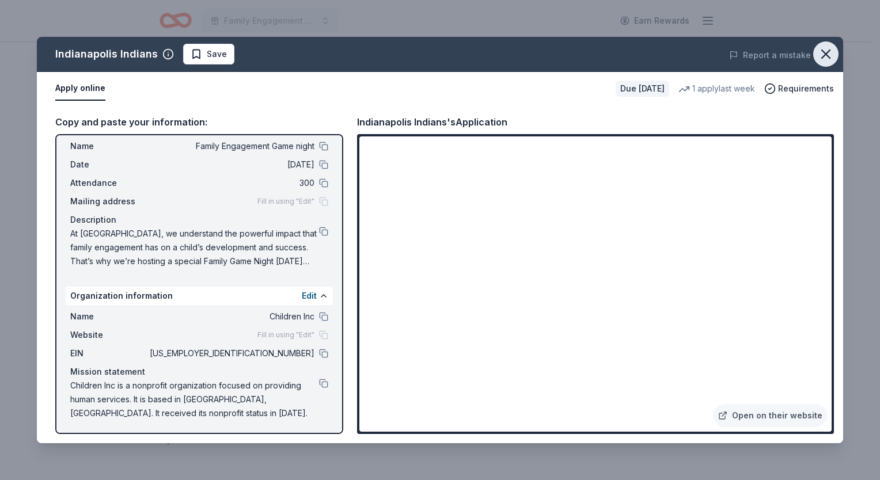
click at [830, 50] on icon "button" at bounding box center [826, 54] width 8 height 8
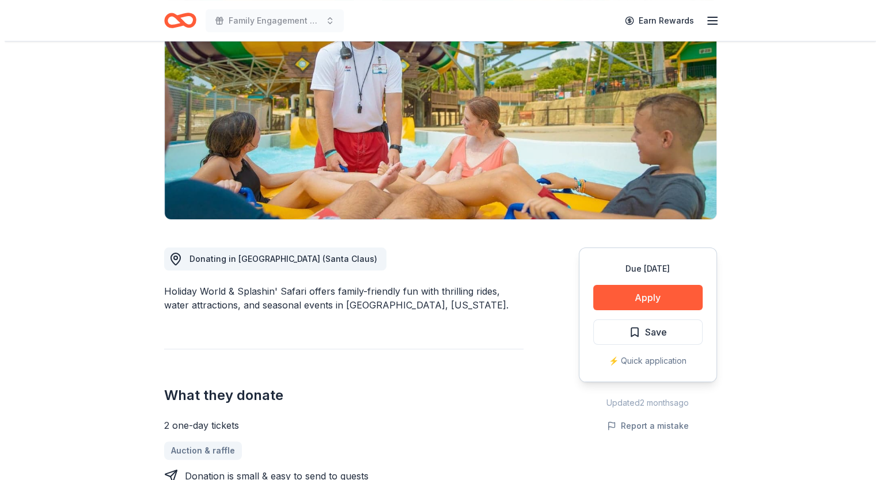
scroll to position [153, 0]
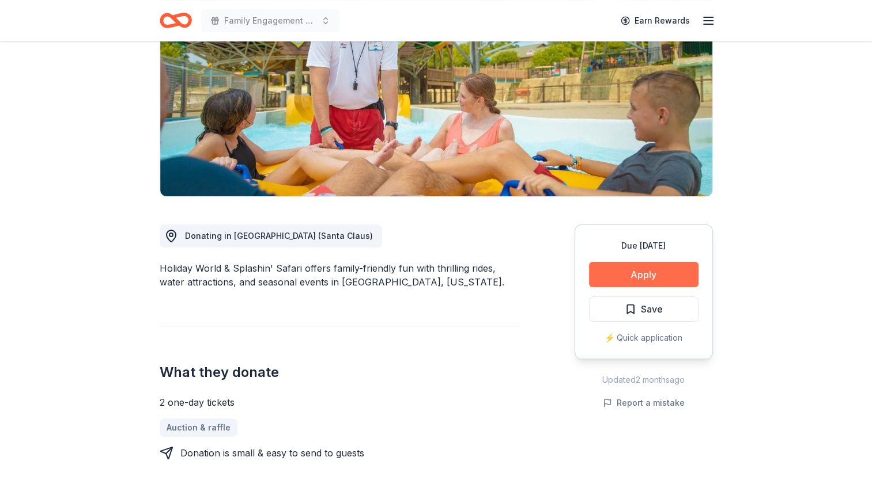
click at [630, 272] on button "Apply" at bounding box center [643, 274] width 109 height 25
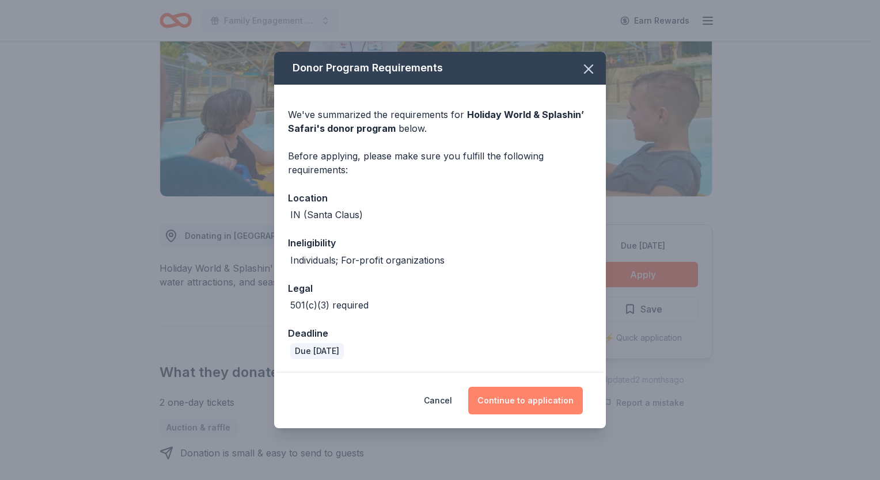
click at [547, 403] on button "Continue to application" at bounding box center [525, 401] width 115 height 28
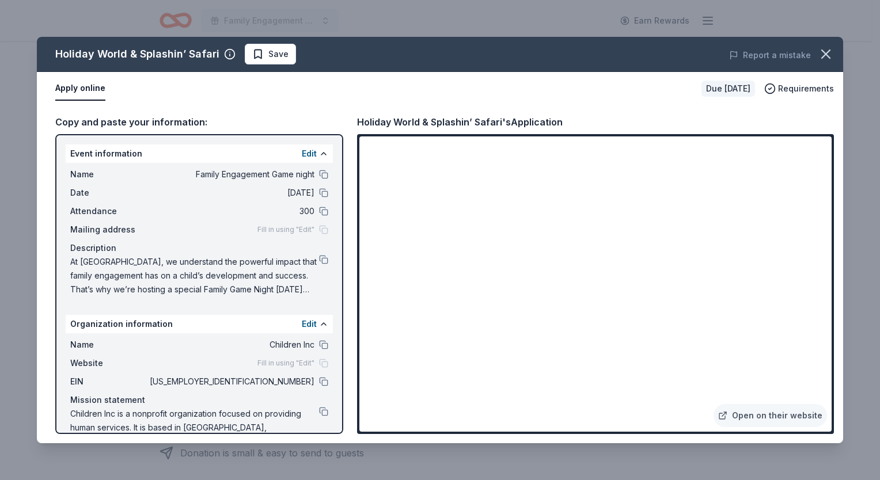
click at [860, 425] on div "Holiday World & Splashin’ Safari Save Report a mistake Apply online Due [DATE] …" at bounding box center [440, 240] width 880 height 480
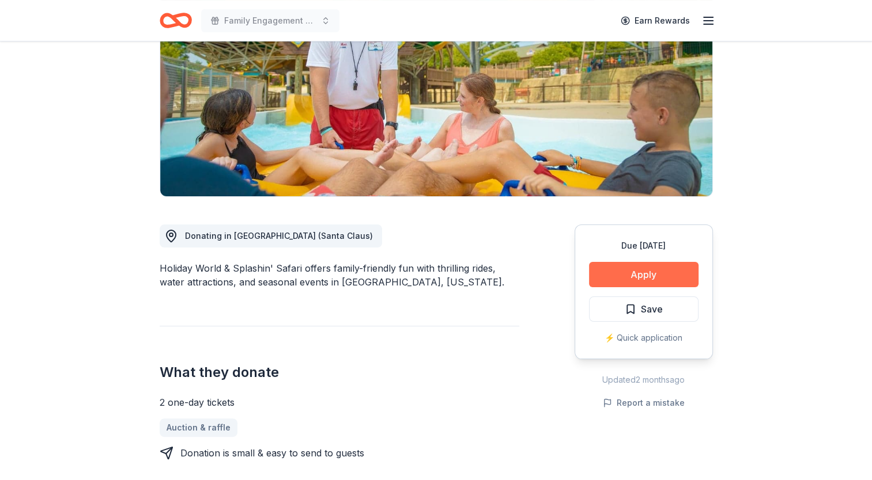
click at [641, 279] on button "Apply" at bounding box center [643, 274] width 109 height 25
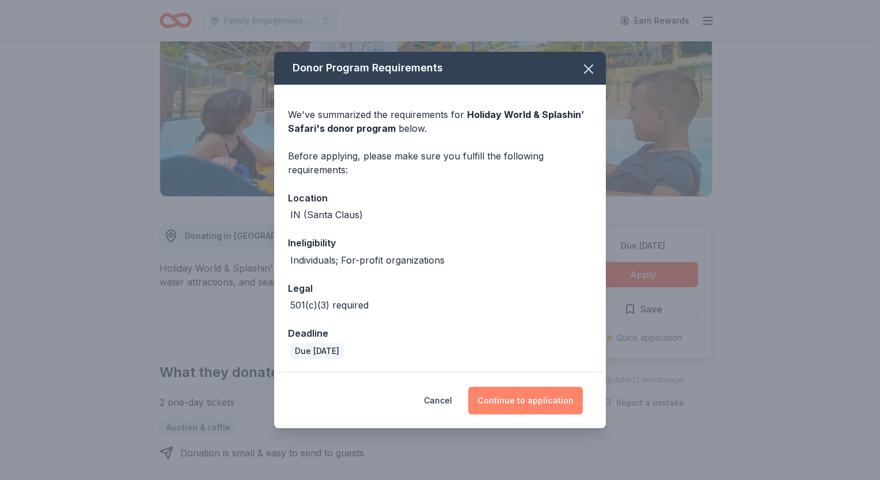
click at [512, 394] on button "Continue to application" at bounding box center [525, 401] width 115 height 28
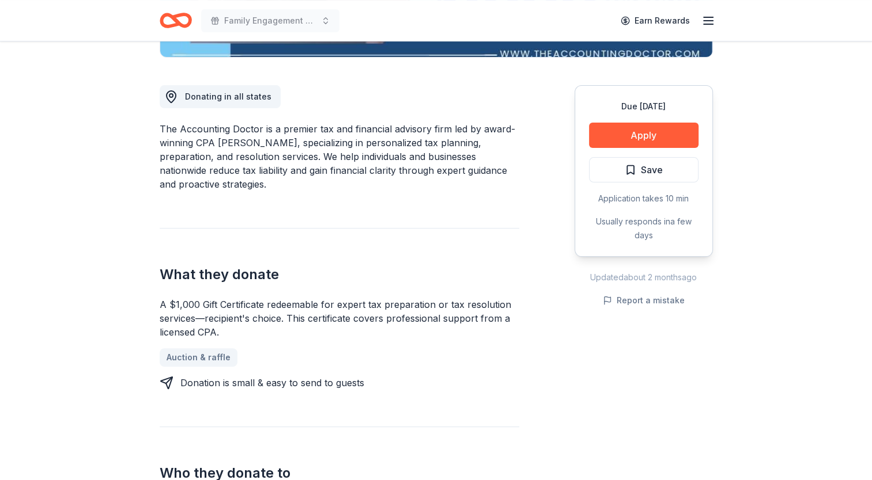
scroll to position [307, 0]
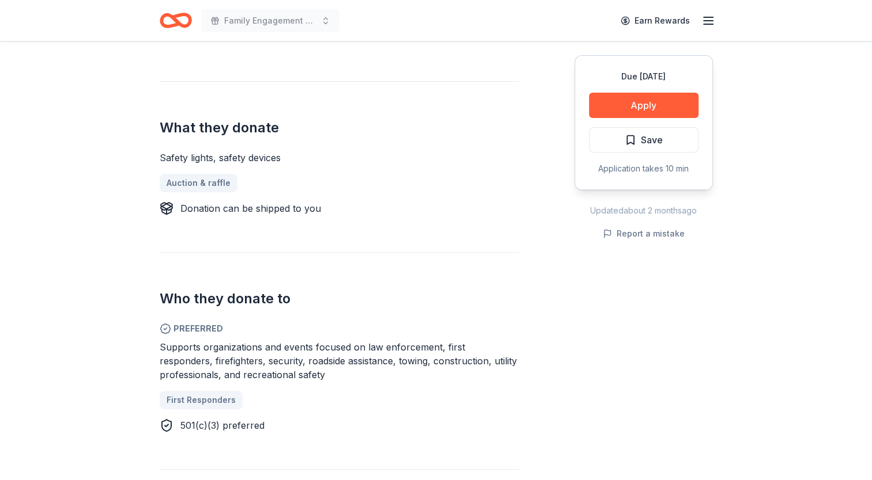
scroll to position [422, 0]
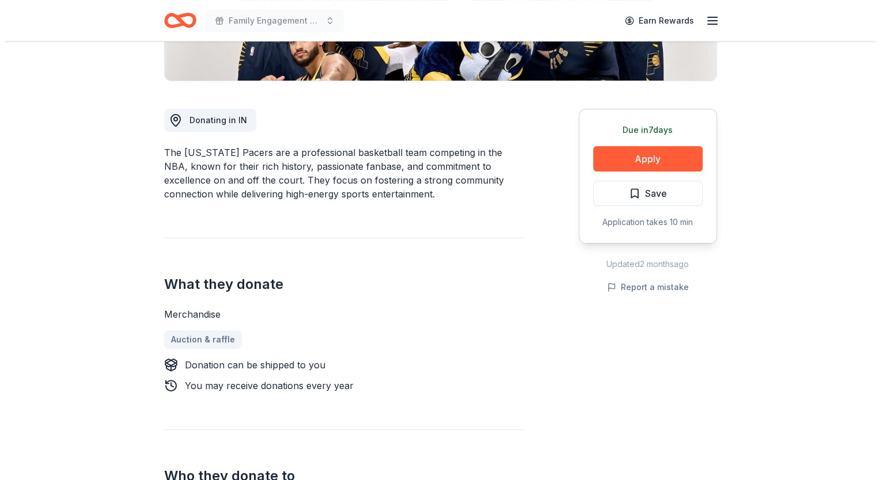
scroll to position [230, 0]
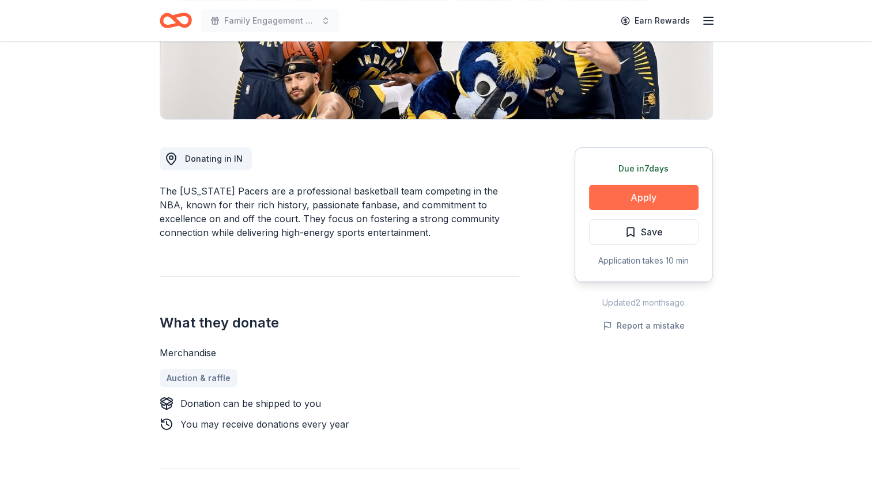
click at [652, 194] on button "Apply" at bounding box center [643, 197] width 109 height 25
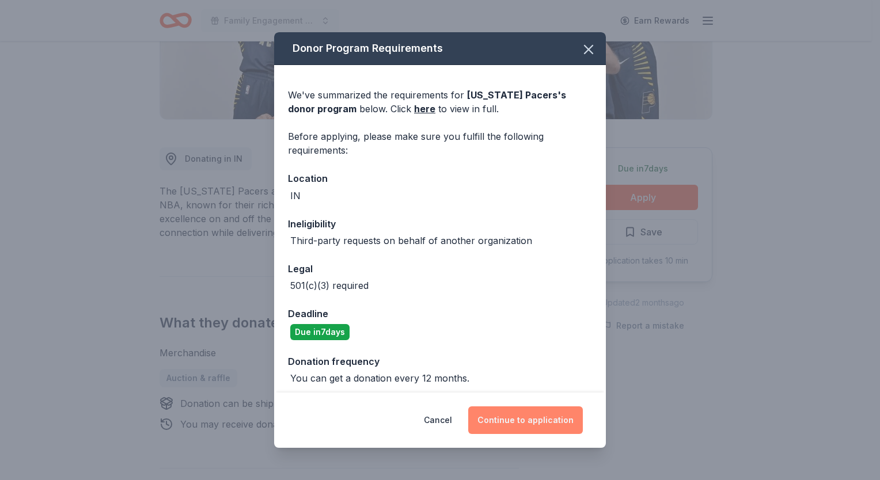
click at [547, 423] on button "Continue to application" at bounding box center [525, 421] width 115 height 28
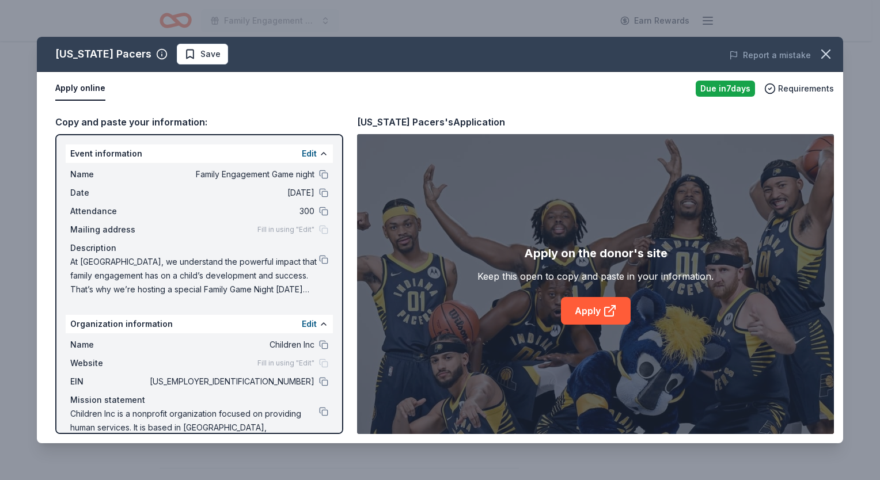
click at [604, 285] on div "Apply on the donor's site Keep this open to copy and paste in your information.…" at bounding box center [596, 284] width 236 height 81
click at [591, 305] on link "Apply" at bounding box center [596, 311] width 70 height 28
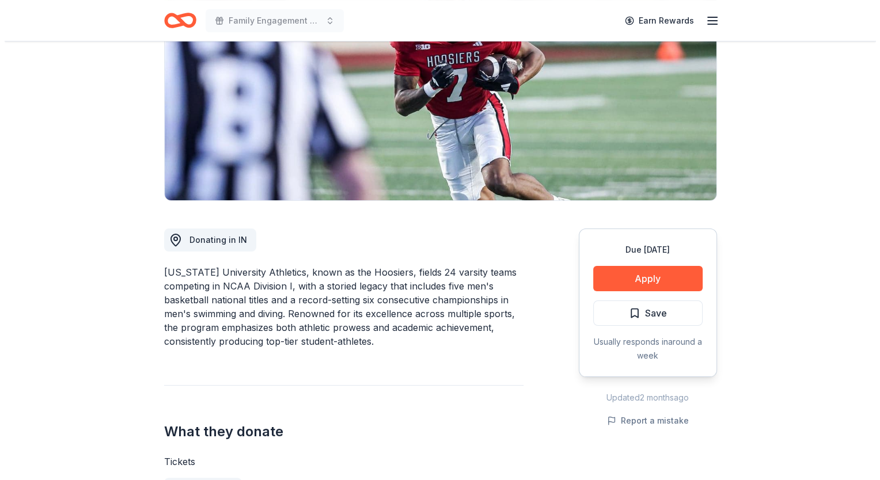
scroll to position [153, 0]
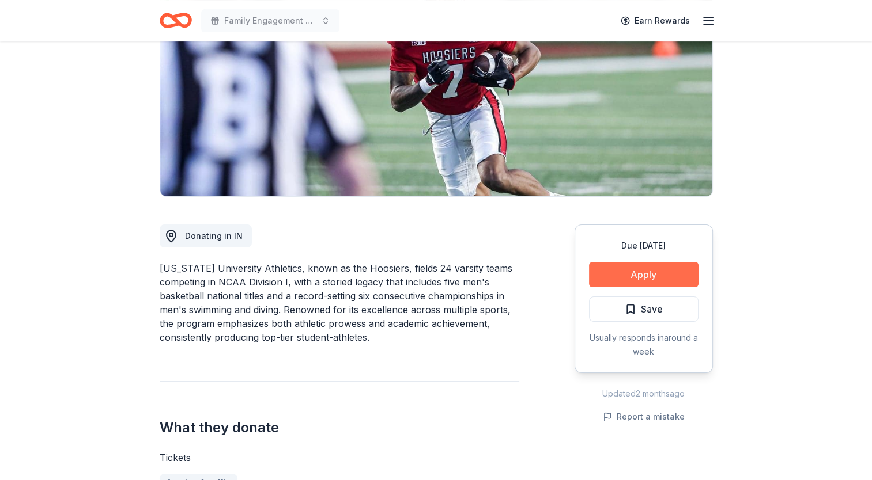
click at [658, 278] on button "Apply" at bounding box center [643, 274] width 109 height 25
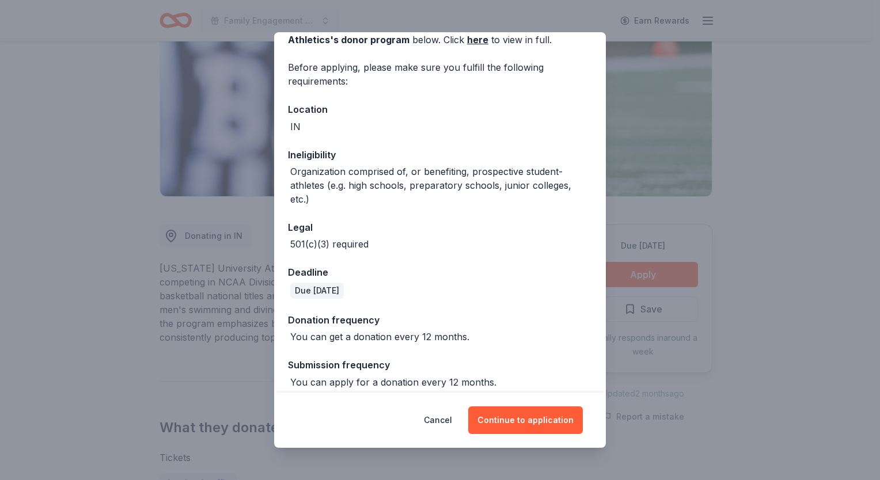
scroll to position [78, 0]
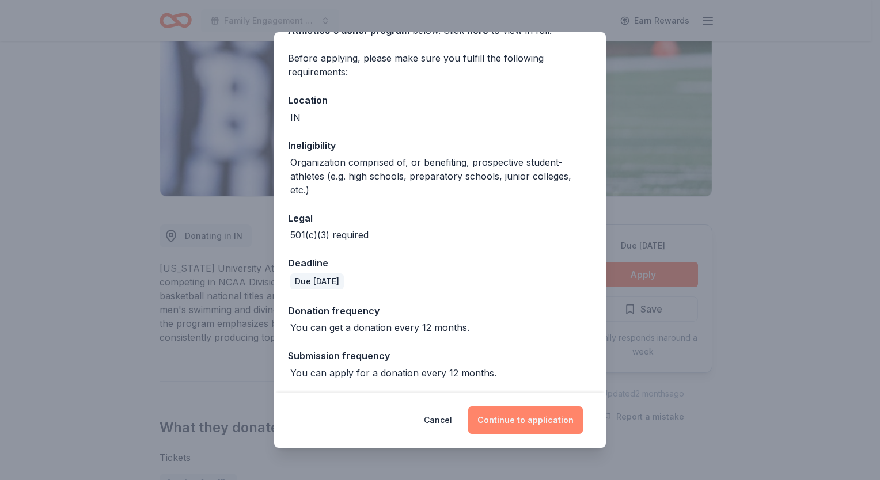
click at [520, 415] on button "Continue to application" at bounding box center [525, 421] width 115 height 28
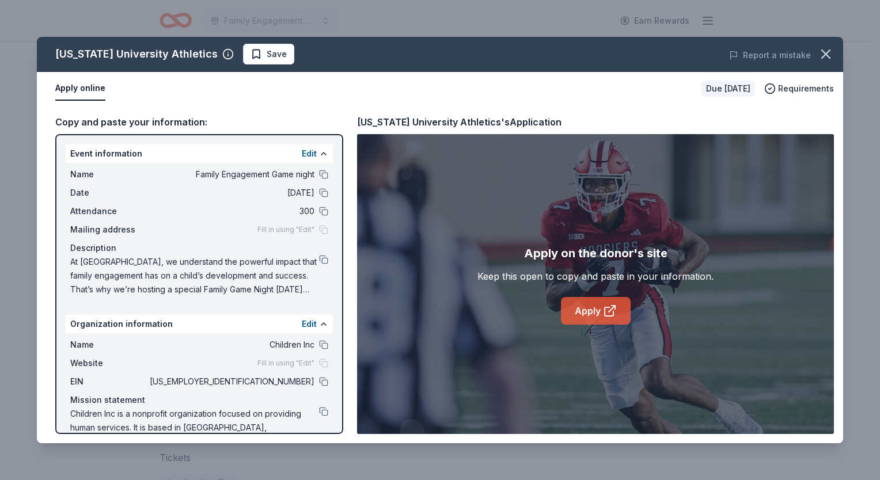
click at [573, 306] on link "Apply" at bounding box center [596, 311] width 70 height 28
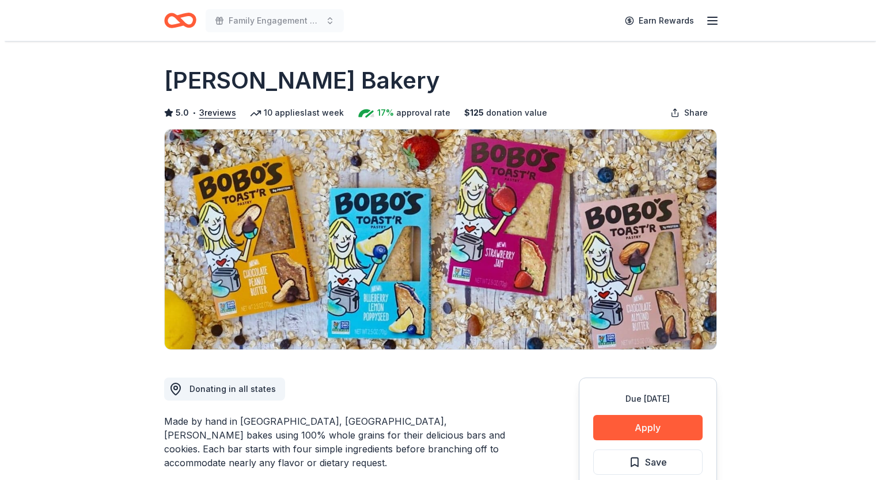
scroll to position [268, 0]
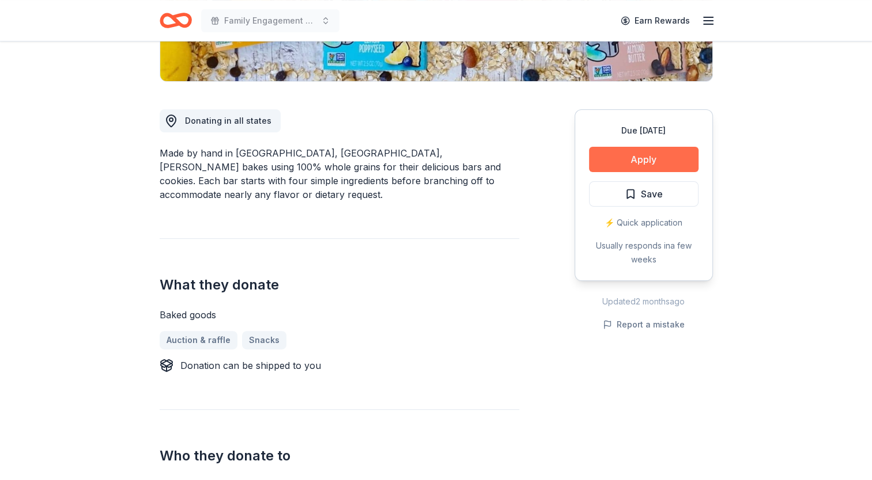
click at [638, 163] on button "Apply" at bounding box center [643, 159] width 109 height 25
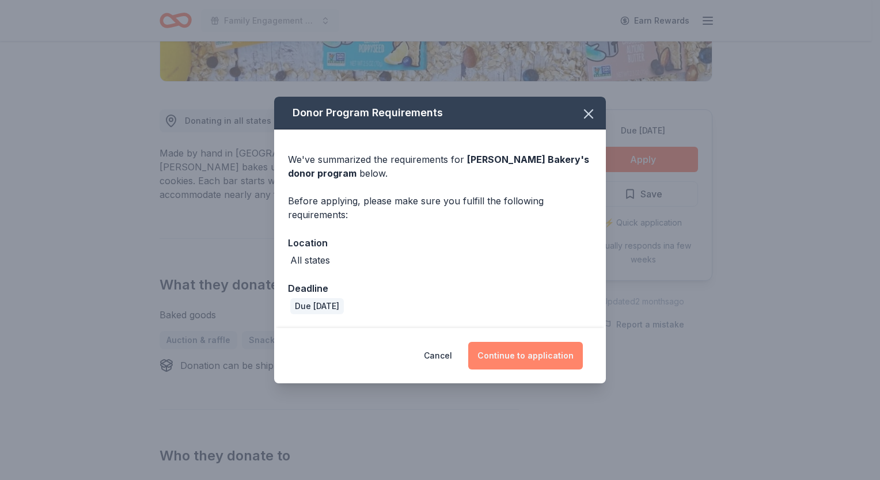
click at [516, 363] on button "Continue to application" at bounding box center [525, 356] width 115 height 28
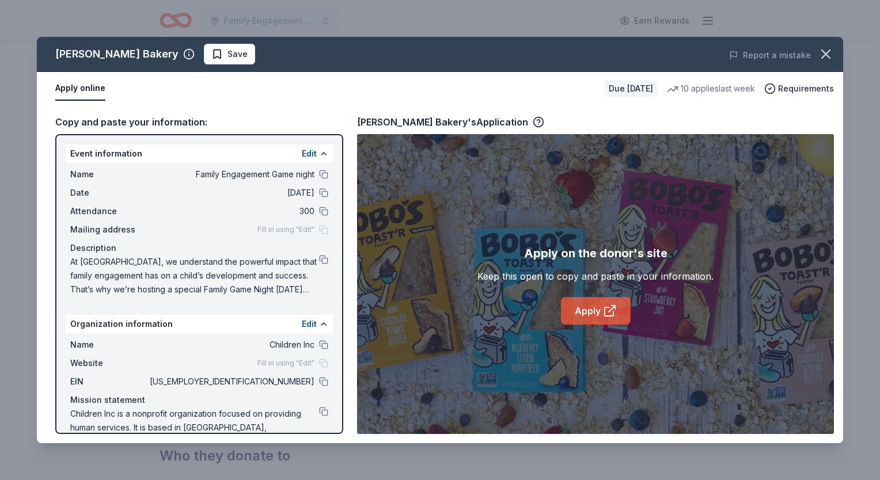
click at [597, 313] on link "Apply" at bounding box center [596, 311] width 70 height 28
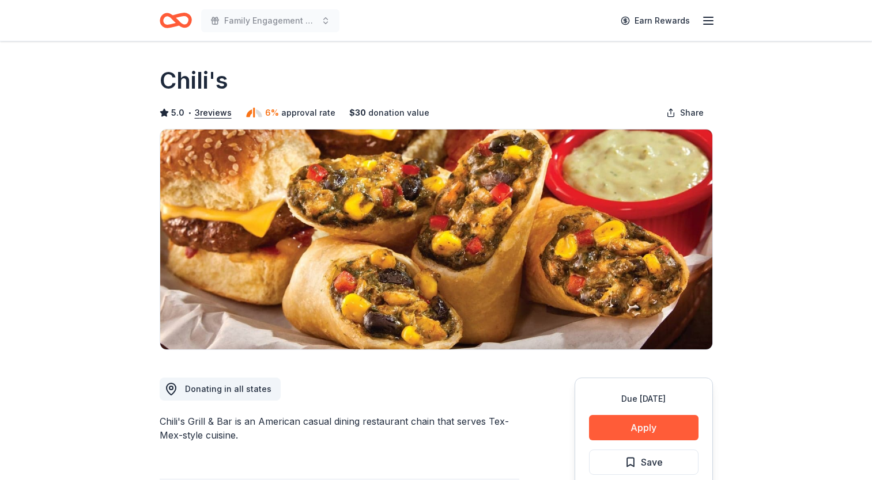
scroll to position [307, 0]
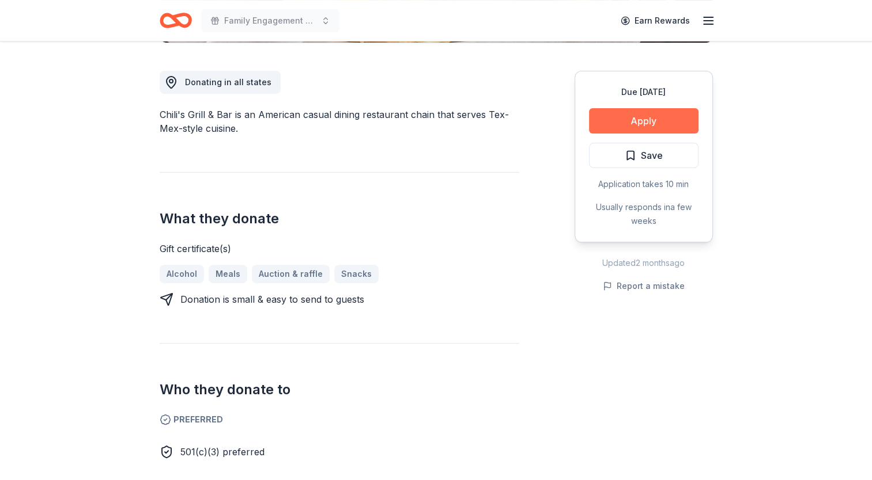
click at [648, 123] on button "Apply" at bounding box center [643, 120] width 109 height 25
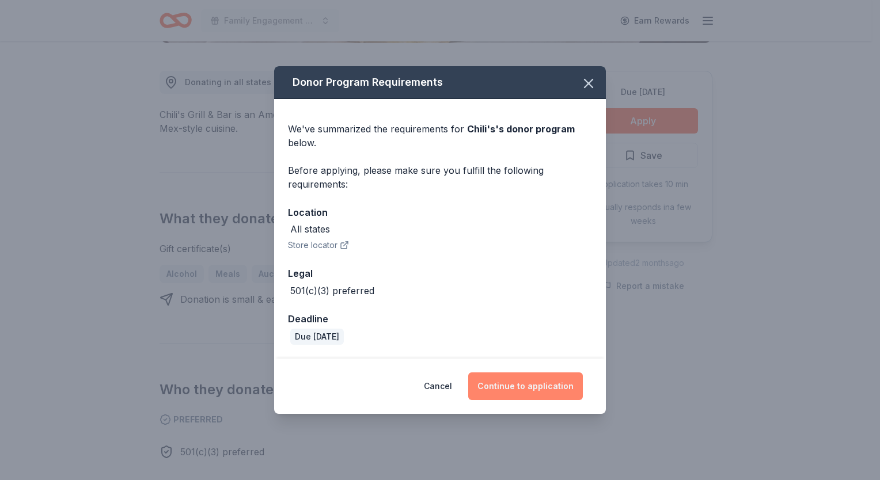
click at [545, 396] on button "Continue to application" at bounding box center [525, 387] width 115 height 28
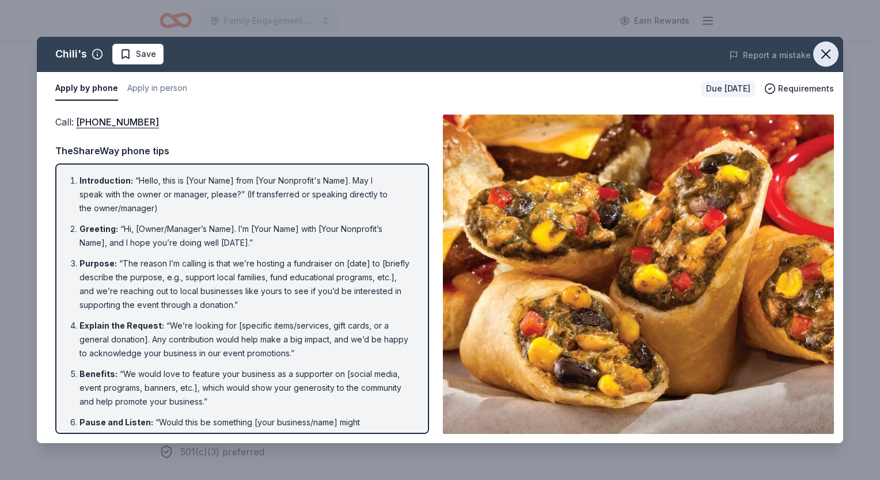
click at [830, 54] on icon "button" at bounding box center [826, 54] width 16 height 16
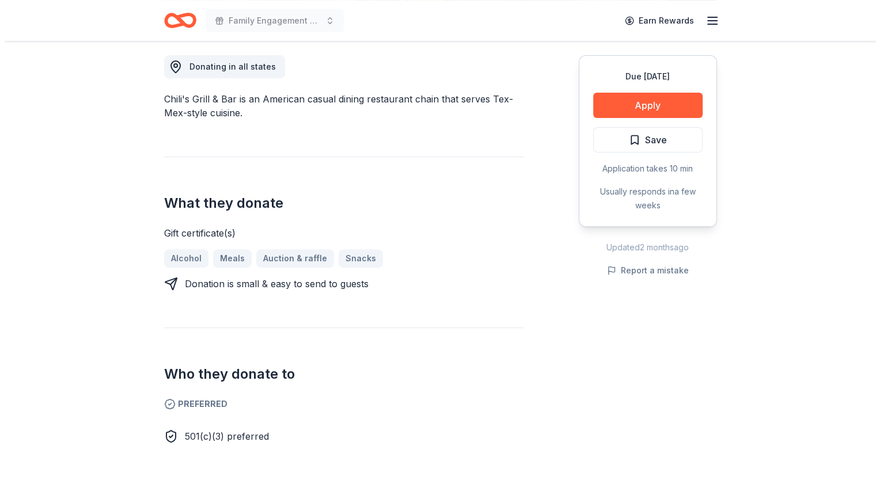
scroll to position [346, 0]
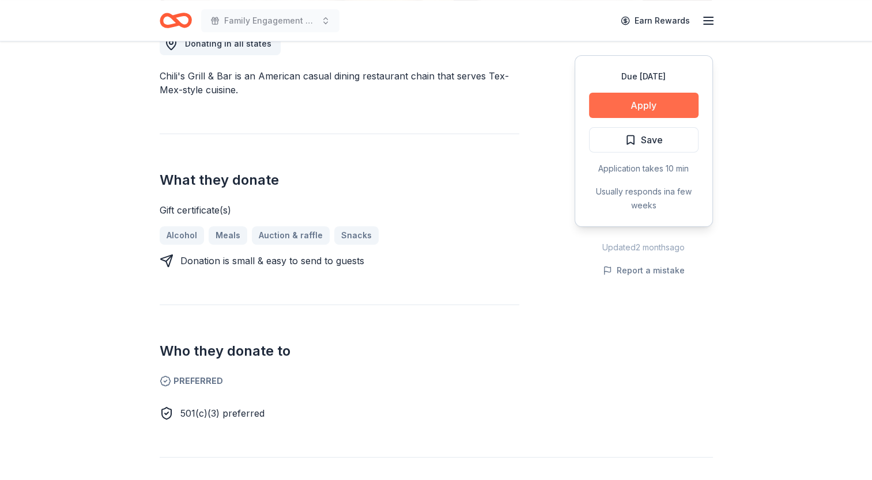
click at [639, 106] on button "Apply" at bounding box center [643, 105] width 109 height 25
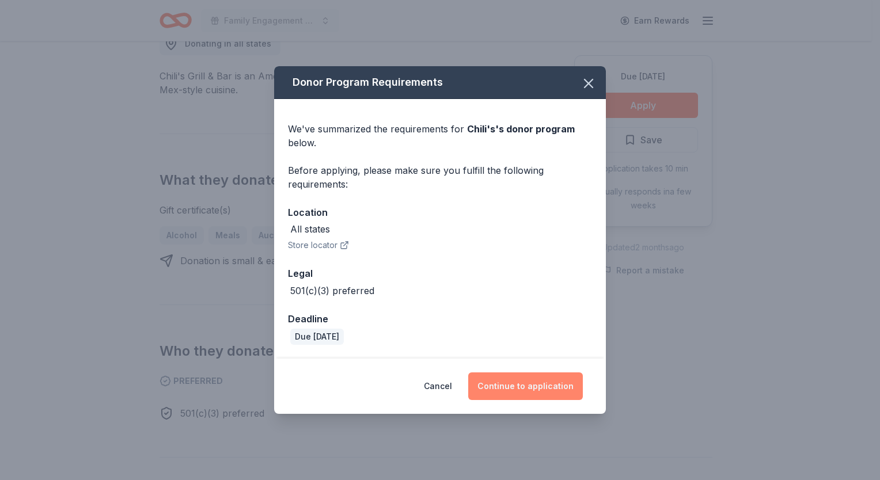
click at [534, 390] on button "Continue to application" at bounding box center [525, 387] width 115 height 28
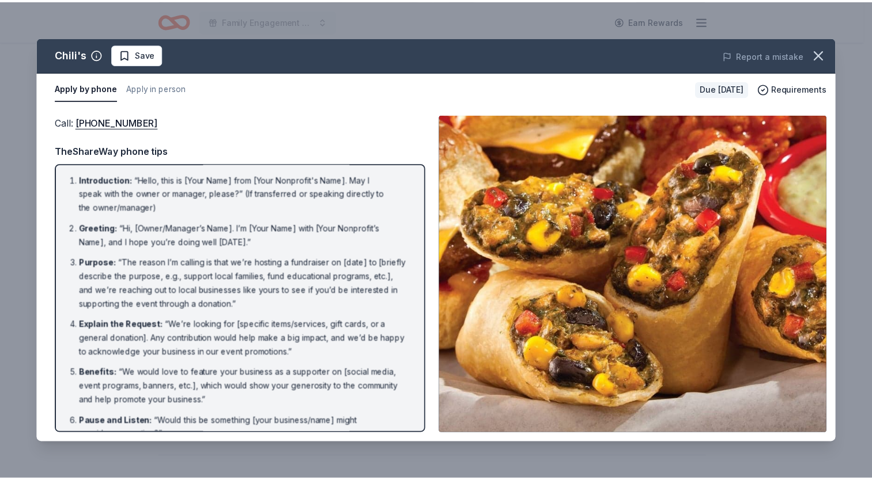
scroll to position [0, 0]
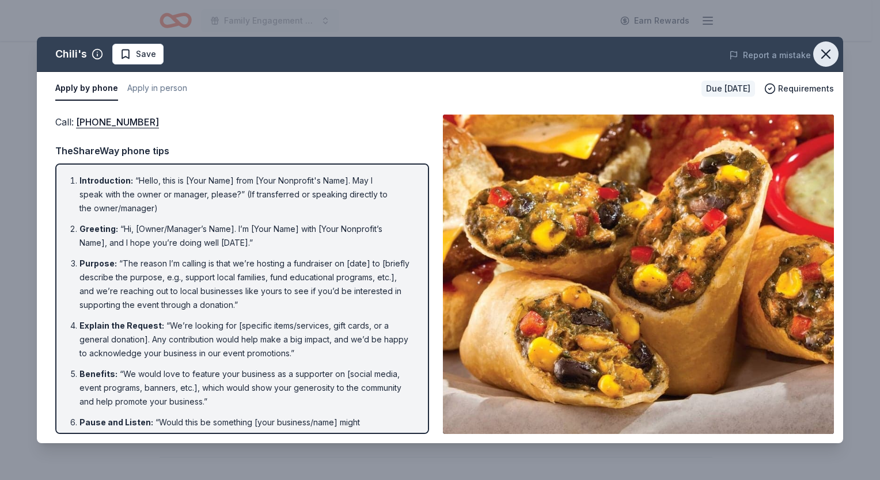
click at [824, 47] on icon "button" at bounding box center [826, 54] width 16 height 16
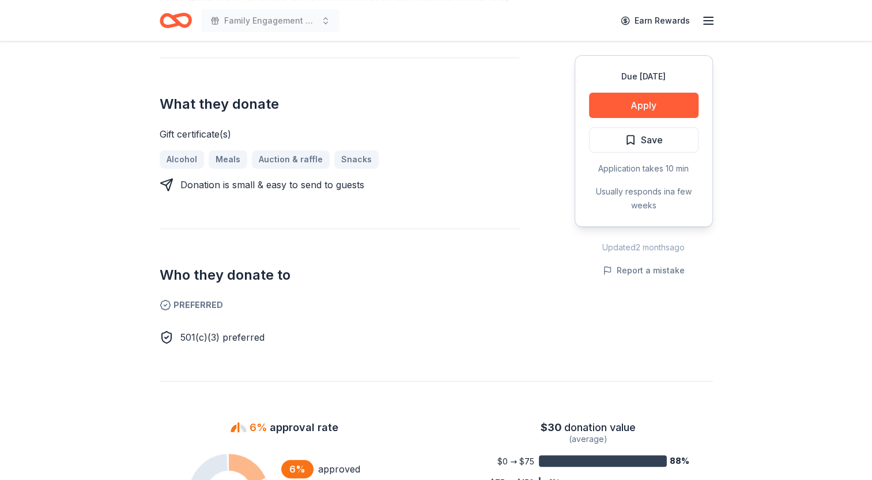
scroll to position [423, 0]
